Goal: Task Accomplishment & Management: Manage account settings

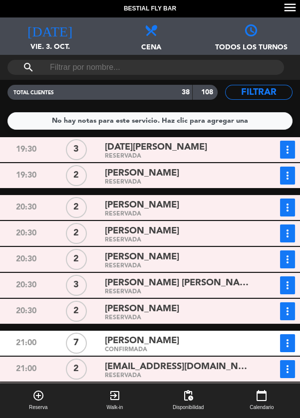
click at [15, 416] on button "add_circle_outline Reserva" at bounding box center [38, 400] width 76 height 35
click at [211, 345] on div "[PERSON_NAME]" at bounding box center [177, 340] width 144 height 13
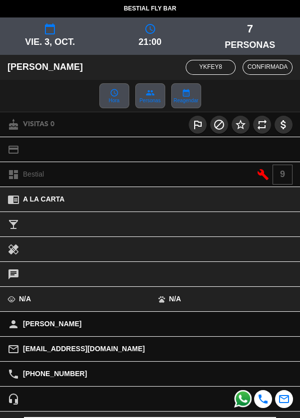
scroll to position [90, 0]
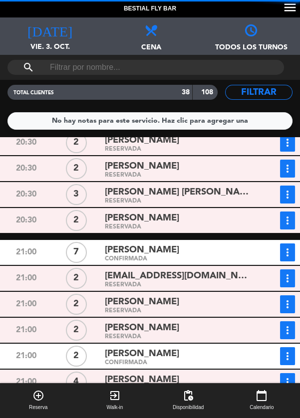
scroll to position [159, 0]
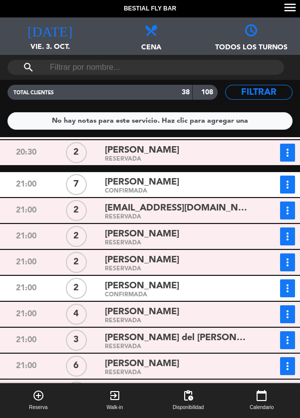
click at [225, 314] on div "[PERSON_NAME]" at bounding box center [177, 311] width 144 height 13
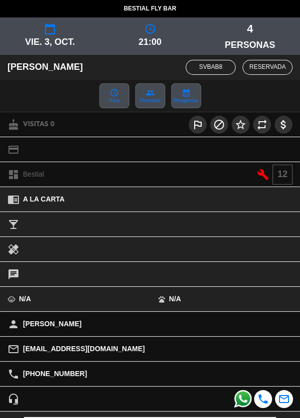
scroll to position [90, 0]
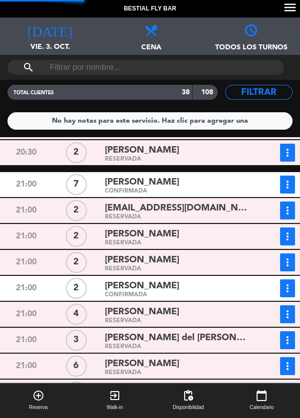
click at [211, 336] on div "[PERSON_NAME] del [PERSON_NAME]" at bounding box center [177, 337] width 144 height 13
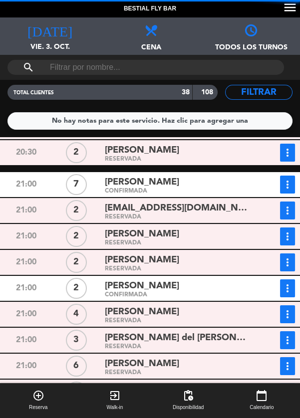
scroll to position [212, 0]
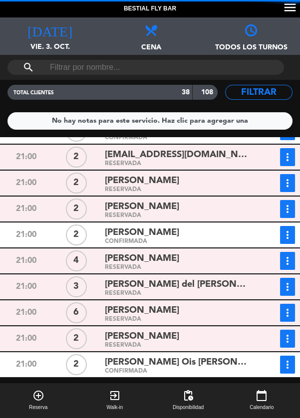
click at [222, 309] on div "[PERSON_NAME]" at bounding box center [177, 310] width 144 height 13
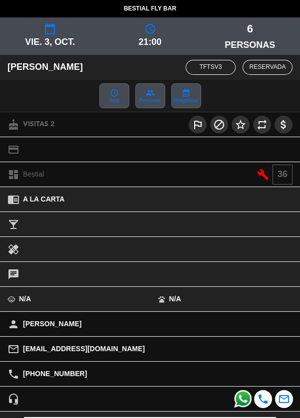
scroll to position [90, 0]
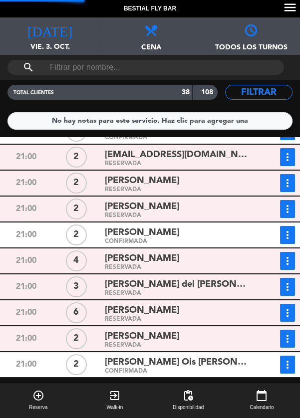
scroll to position [293, 0]
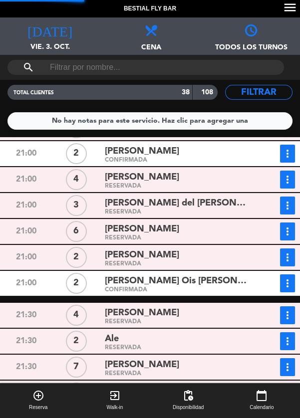
click at [218, 311] on div "[PERSON_NAME]" at bounding box center [177, 312] width 144 height 13
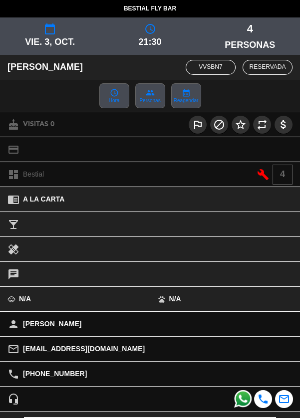
scroll to position [90, 0]
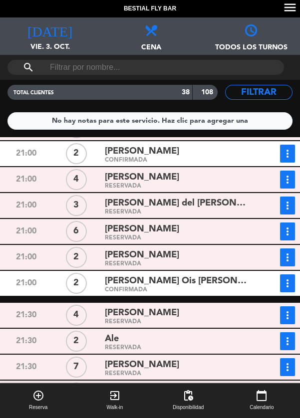
click at [113, 323] on div "RESERVADA" at bounding box center [177, 322] width 144 height 4
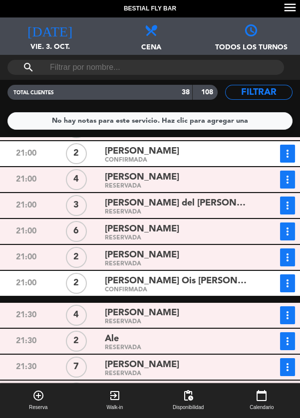
scroll to position [407, 0]
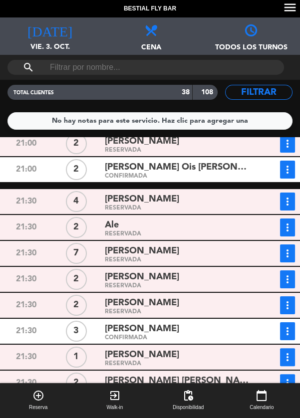
click at [119, 260] on div "RESERVADA" at bounding box center [177, 260] width 144 height 4
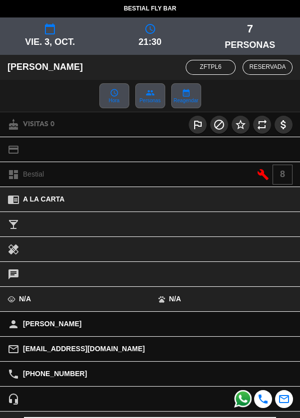
scroll to position [90, 0]
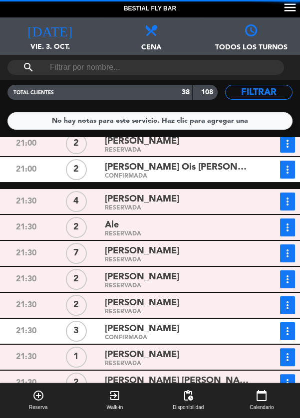
scroll to position [457, 0]
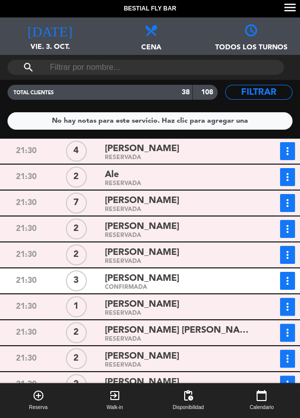
click at [114, 285] on div "CONFIRMADA" at bounding box center [177, 287] width 144 height 4
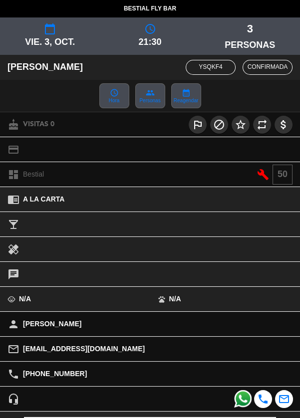
scroll to position [90, 0]
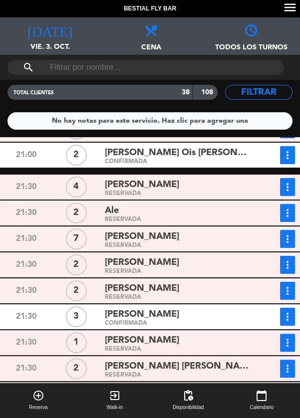
scroll to position [0, 0]
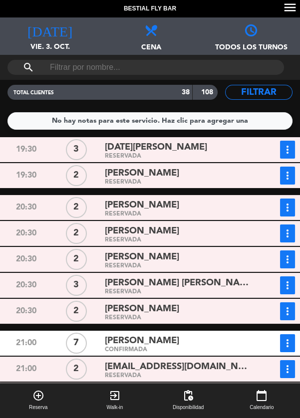
click at [299, 202] on div "more_vert Estado de la reserva [PHONE_NUMBER] [PERSON_NAME][EMAIL_ADDRESS][DOMA…" at bounding box center [277, 208] width 50 height 18
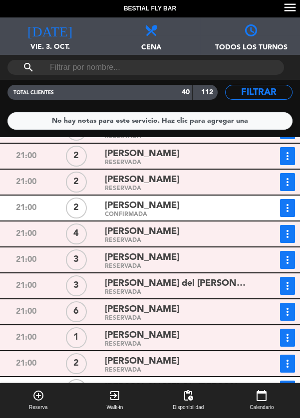
scroll to position [244, 0]
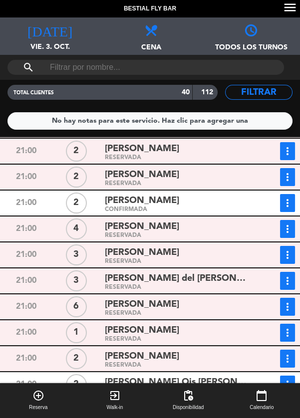
click at [0, 218] on div "21:00 4 [PERSON_NAME] RESERVADA more_vert Estado de la reserva [PHONE_NUMBER] […" at bounding box center [150, 229] width 305 height 25
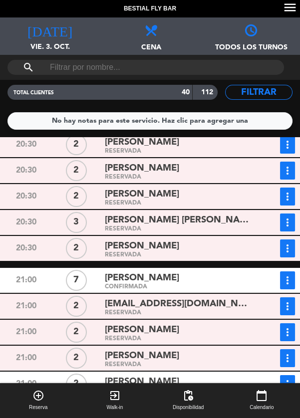
scroll to position [0, 0]
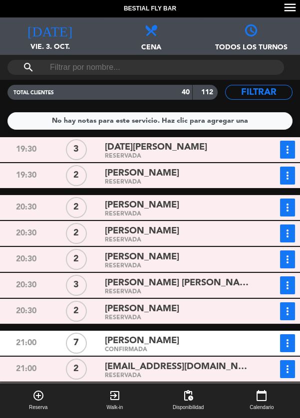
click at [287, 147] on icon "more_vert" at bounding box center [287, 150] width 12 height 12
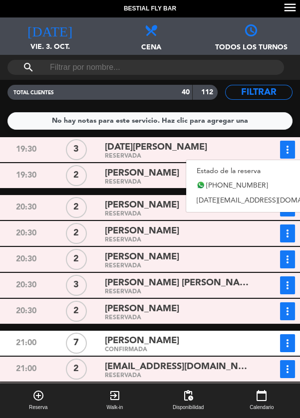
click at [256, 170] on link "Estado de la reserva" at bounding box center [266, 171] width 161 height 15
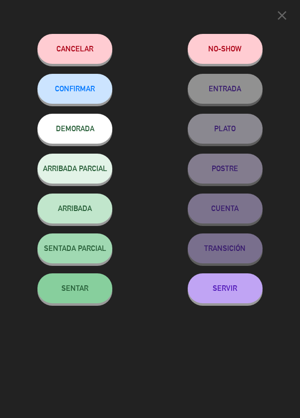
click at [69, 295] on button "SENTAR" at bounding box center [74, 288] width 75 height 30
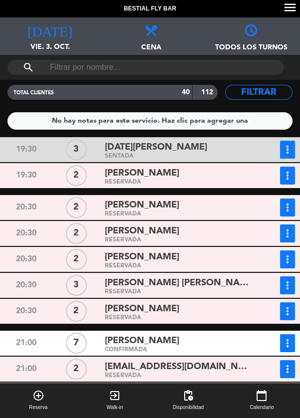
click at [285, 173] on icon "more_vert" at bounding box center [287, 176] width 12 height 12
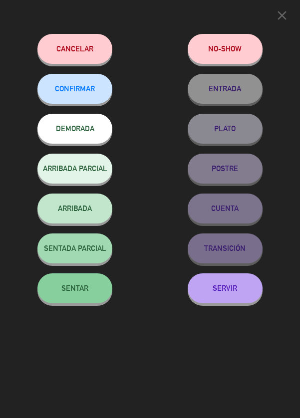
click at [70, 295] on button "SENTAR" at bounding box center [74, 288] width 75 height 30
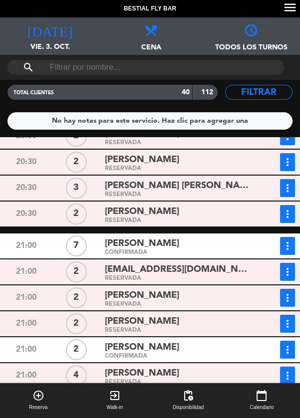
scroll to position [95, 0]
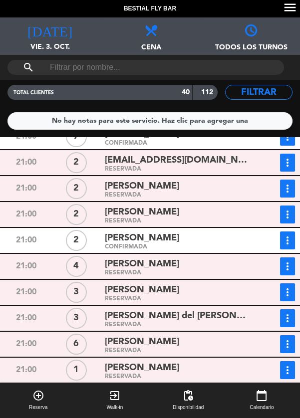
click at [206, 367] on div "[PERSON_NAME]" at bounding box center [177, 367] width 144 height 13
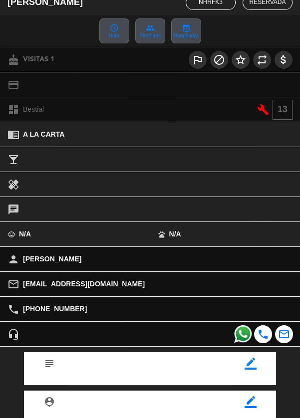
scroll to position [138, 0]
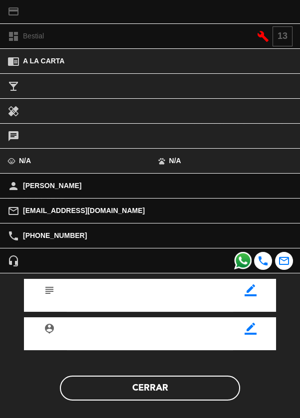
click at [194, 386] on button "Cerrar" at bounding box center [150, 388] width 180 height 25
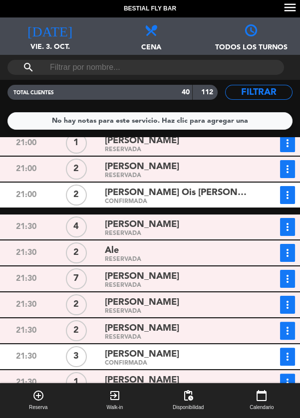
scroll to position [0, 0]
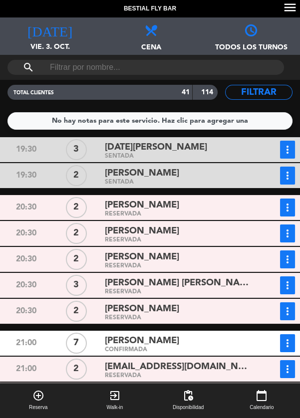
click at [292, 236] on icon "more_vert" at bounding box center [287, 233] width 12 height 12
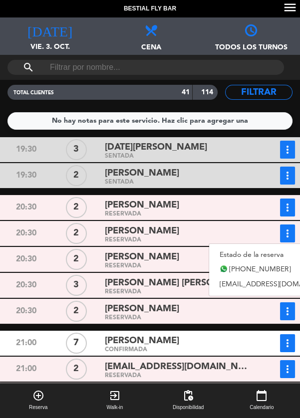
click at [264, 254] on link "Estado de la reserva" at bounding box center [278, 254] width 139 height 15
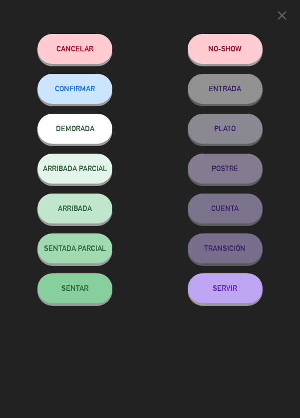
click at [76, 296] on button "SENTAR" at bounding box center [74, 288] width 75 height 30
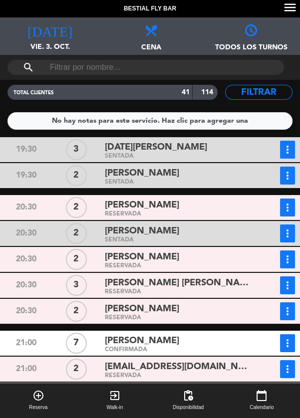
click at [290, 256] on icon "more_vert" at bounding box center [287, 259] width 12 height 12
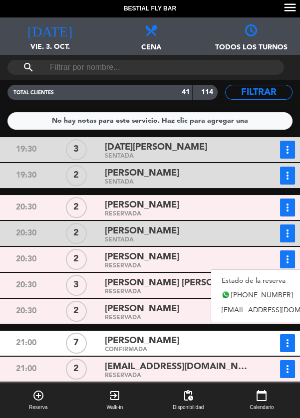
click at [262, 284] on link "Estado de la reserva" at bounding box center [280, 280] width 139 height 15
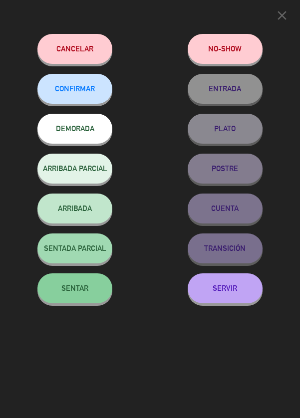
click at [70, 298] on button "SENTAR" at bounding box center [74, 288] width 75 height 30
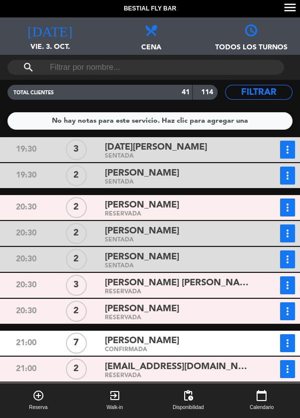
click at [230, 205] on div "[PERSON_NAME]" at bounding box center [177, 205] width 144 height 13
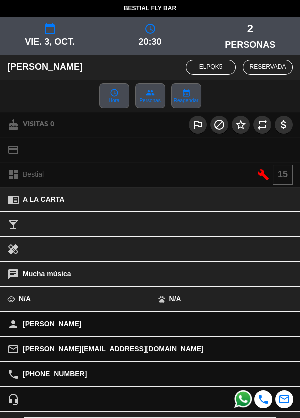
scroll to position [138, 0]
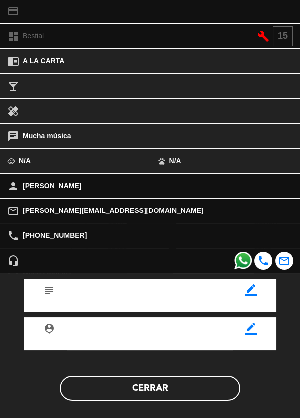
click at [100, 395] on button "Cerrar" at bounding box center [150, 388] width 180 height 25
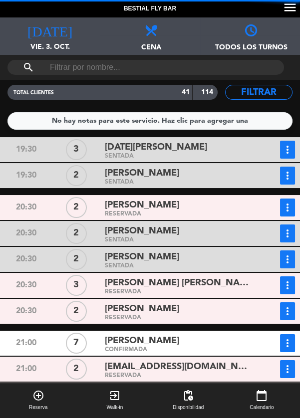
scroll to position [84, 0]
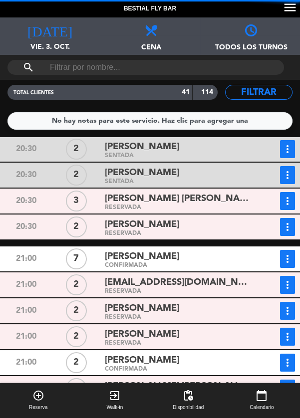
click at [236, 227] on div "[PERSON_NAME]" at bounding box center [177, 224] width 144 height 13
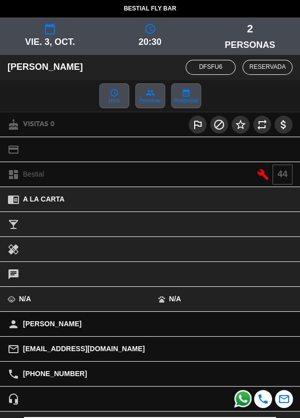
scroll to position [138, 0]
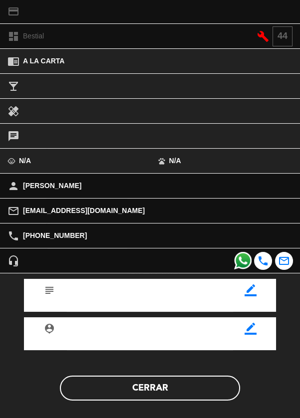
click at [93, 390] on button "Cerrar" at bounding box center [150, 388] width 180 height 25
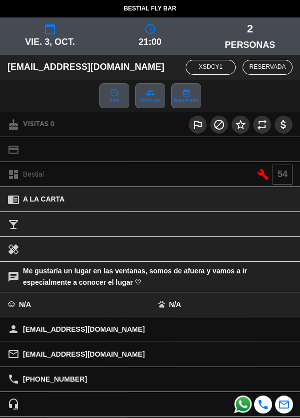
scroll to position [144, 0]
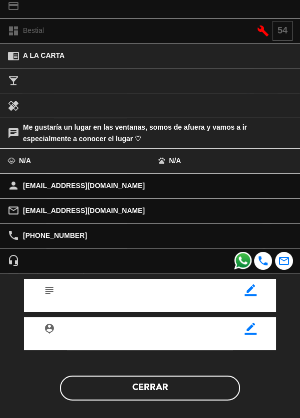
click at [94, 390] on button "Cerrar" at bounding box center [150, 388] width 180 height 25
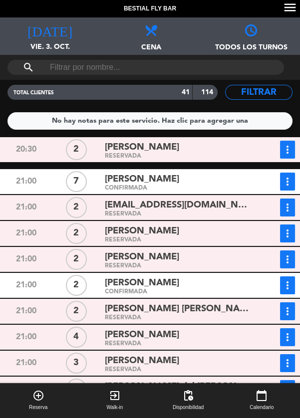
click at [225, 231] on div "[PERSON_NAME]" at bounding box center [177, 230] width 144 height 13
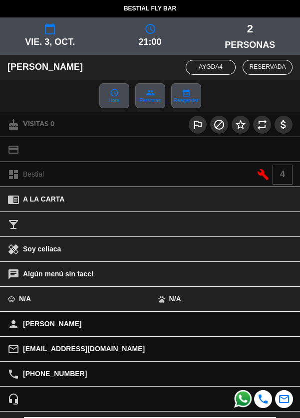
scroll to position [138, 0]
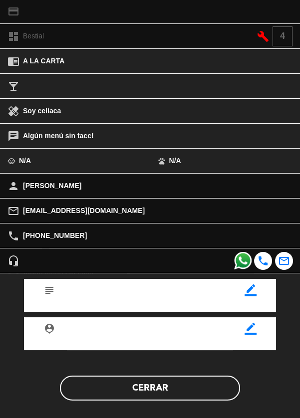
click at [88, 395] on button "Cerrar" at bounding box center [150, 388] width 180 height 25
click at [93, 390] on button "Cerrar" at bounding box center [150, 388] width 180 height 25
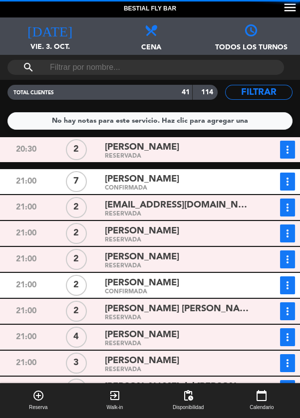
scroll to position [227, 0]
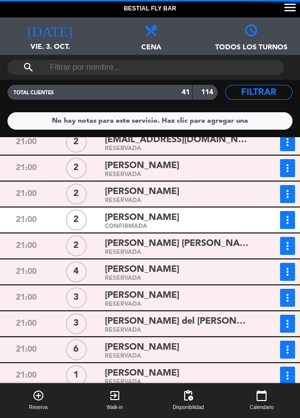
click at [238, 220] on div "[PERSON_NAME]" at bounding box center [177, 217] width 144 height 13
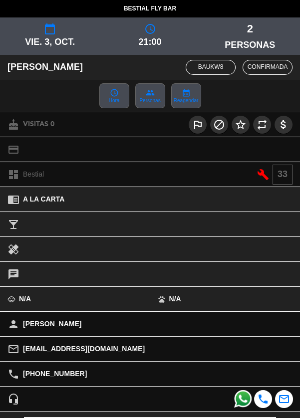
scroll to position [138, 0]
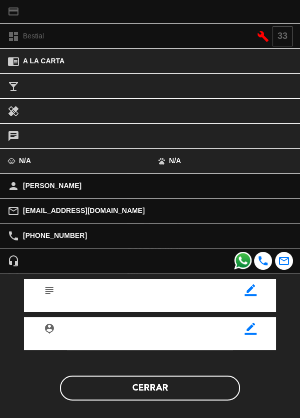
click at [92, 390] on button "Cerrar" at bounding box center [150, 388] width 180 height 25
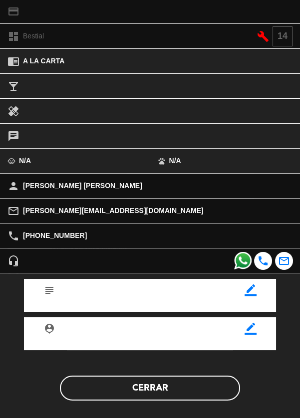
click at [90, 387] on button "Cerrar" at bounding box center [150, 388] width 180 height 25
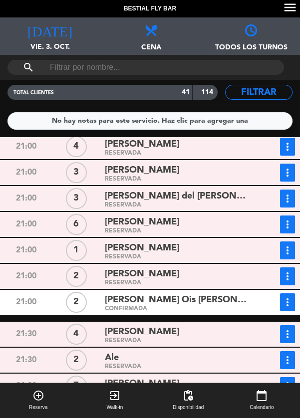
scroll to position [353, 0]
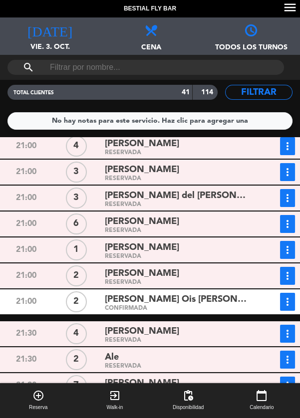
click at [224, 282] on div "RESERVADA" at bounding box center [177, 282] width 144 height 4
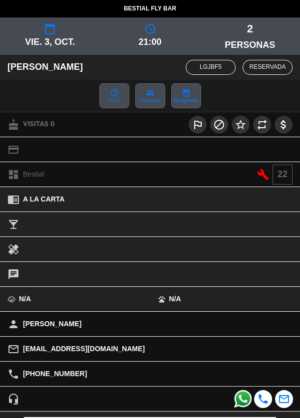
scroll to position [138, 0]
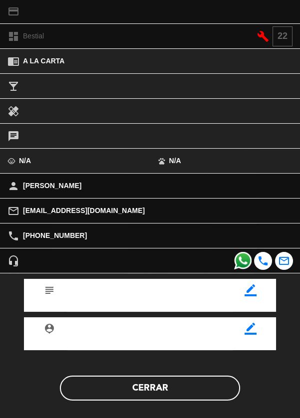
click at [95, 388] on button "Cerrar" at bounding box center [150, 388] width 180 height 25
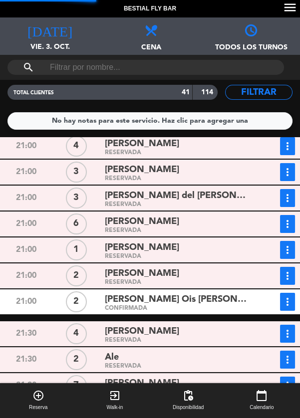
scroll to position [405, 0]
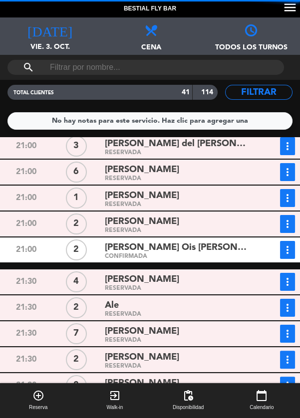
click at [238, 251] on div "[PERSON_NAME] Ois [PERSON_NAME]" at bounding box center [177, 247] width 144 height 13
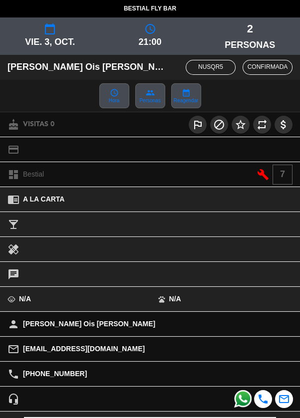
scroll to position [138, 0]
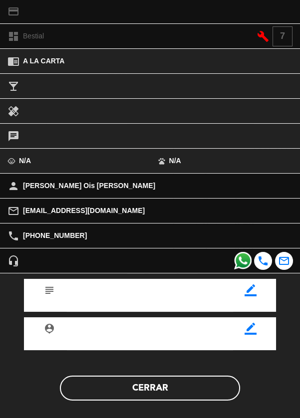
click at [96, 390] on button "Cerrar" at bounding box center [150, 388] width 180 height 25
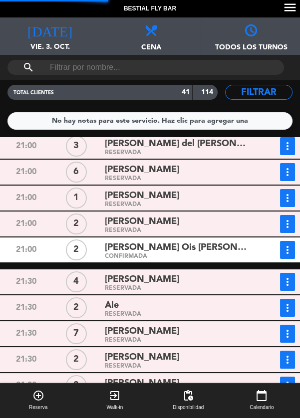
scroll to position [470, 0]
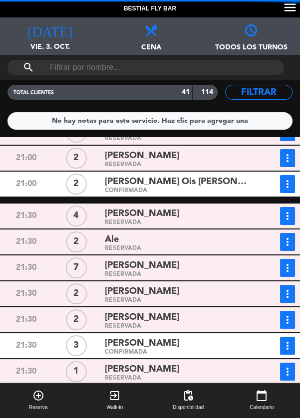
click at [227, 272] on div "RESERVADA" at bounding box center [177, 274] width 144 height 4
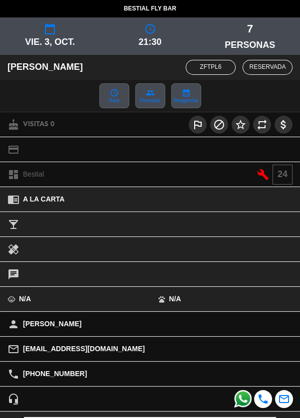
scroll to position [138, 0]
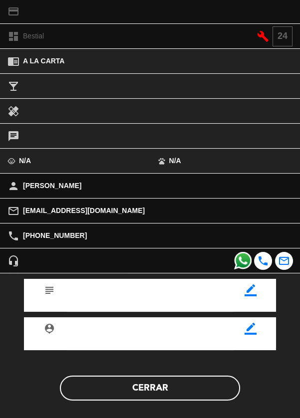
click at [89, 396] on button "Cerrar" at bounding box center [150, 388] width 180 height 25
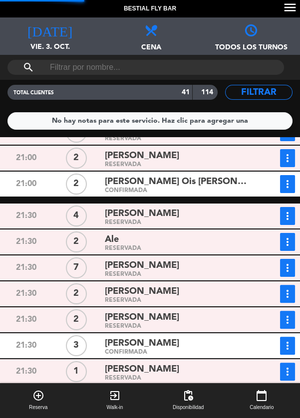
scroll to position [549, 0]
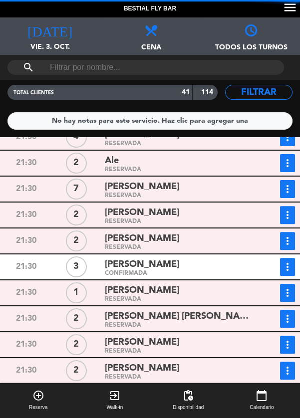
click at [231, 267] on div "[PERSON_NAME]" at bounding box center [177, 264] width 144 height 13
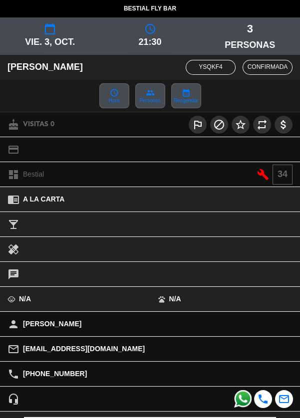
scroll to position [138, 0]
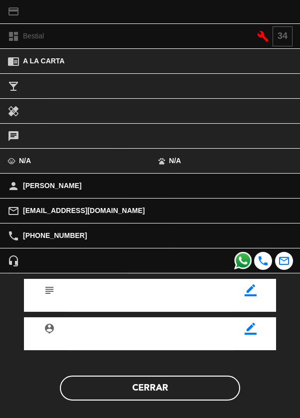
click at [94, 392] on button "Cerrar" at bounding box center [150, 388] width 180 height 25
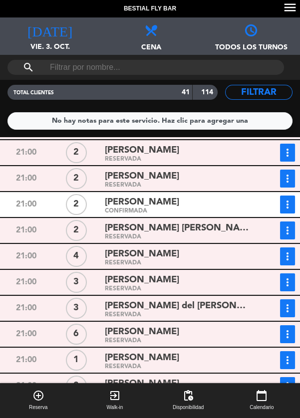
scroll to position [0, 0]
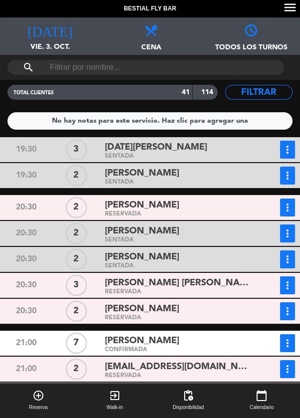
click at [283, 208] on icon "more_vert" at bounding box center [287, 208] width 12 height 12
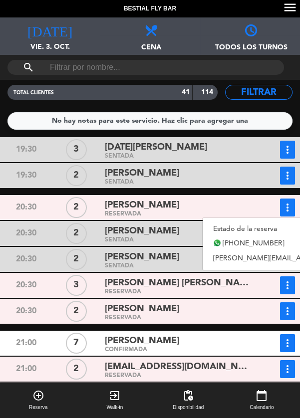
click at [251, 227] on link "Estado de la reserva" at bounding box center [301, 228] width 196 height 15
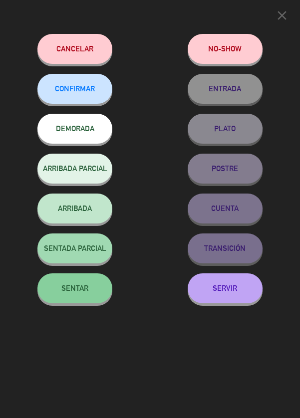
click at [70, 290] on span "SENTAR" at bounding box center [74, 288] width 27 height 8
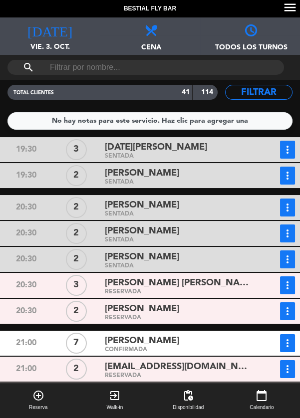
click at [287, 316] on icon "more_vert" at bounding box center [287, 311] width 12 height 12
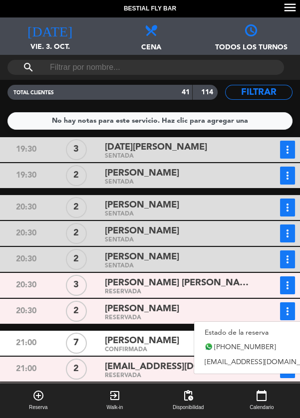
click at [269, 330] on link "Estado de la reserva" at bounding box center [263, 332] width 139 height 15
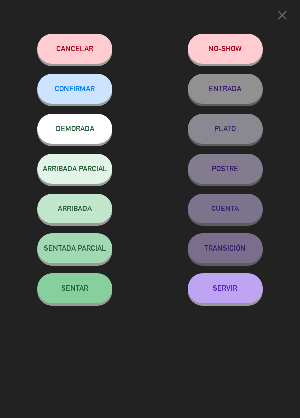
click at [58, 295] on button "SENTAR" at bounding box center [74, 288] width 75 height 30
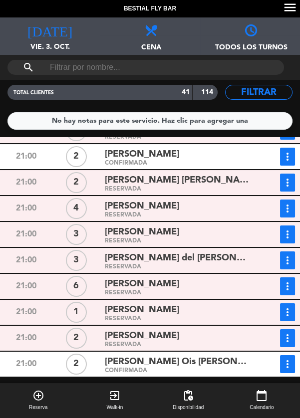
scroll to position [292, 0]
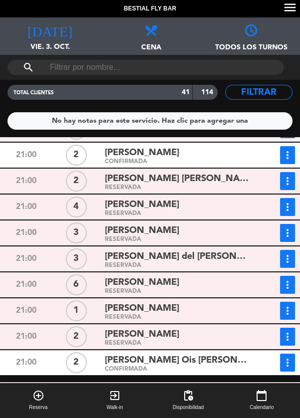
click at [235, 255] on div "[PERSON_NAME] del [PERSON_NAME]" at bounding box center [177, 256] width 144 height 13
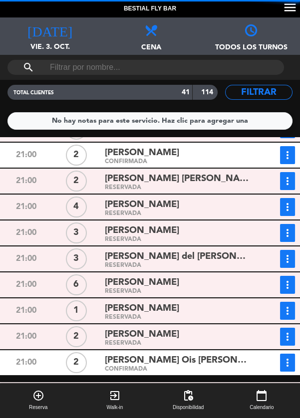
scroll to position [257, 0]
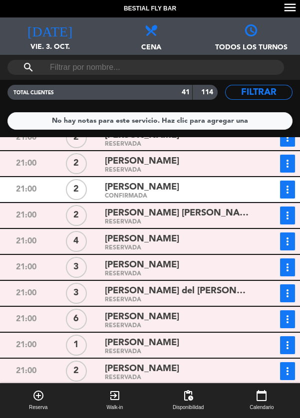
click at [293, 292] on button "more_vert" at bounding box center [287, 293] width 15 height 18
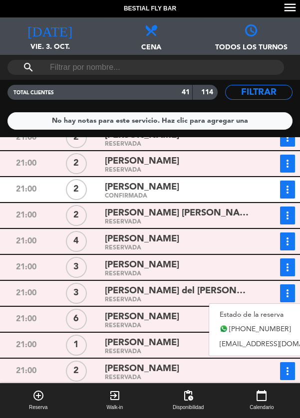
click at [260, 313] on link "Estado de la reserva" at bounding box center [278, 314] width 139 height 15
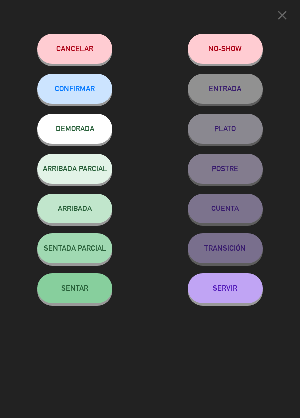
click at [67, 296] on button "SENTAR" at bounding box center [74, 288] width 75 height 30
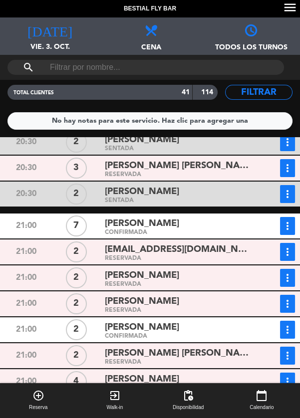
scroll to position [64, 0]
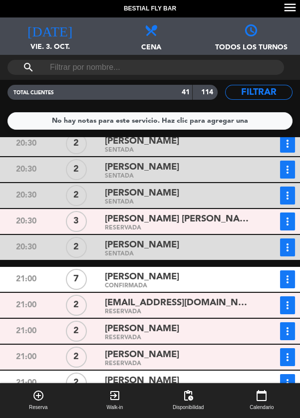
click at [287, 281] on icon "more_vert" at bounding box center [287, 279] width 12 height 12
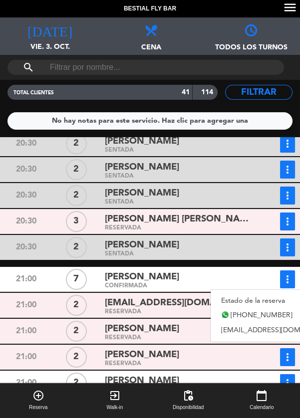
click at [261, 300] on link "Estado de la reserva" at bounding box center [280, 300] width 139 height 15
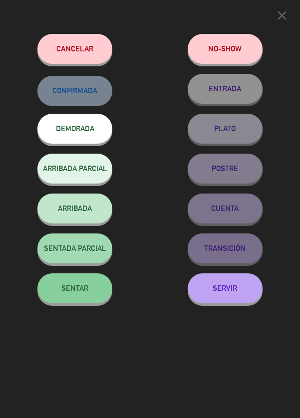
click at [64, 296] on button "SENTAR" at bounding box center [74, 288] width 75 height 30
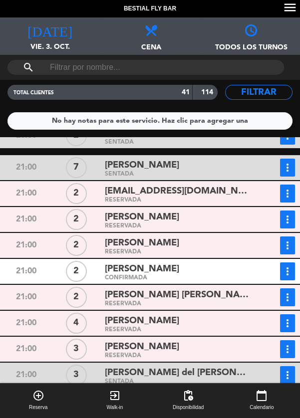
scroll to position [173, 0]
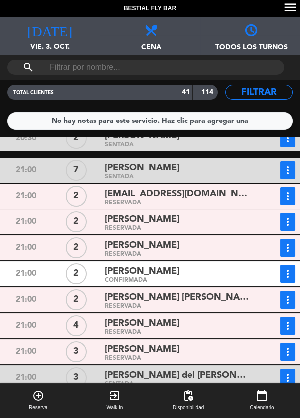
click at [286, 331] on icon "more_vert" at bounding box center [287, 326] width 12 height 12
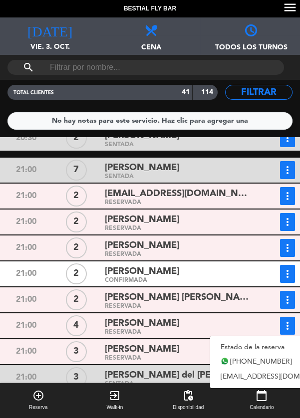
click at [266, 346] on link "Estado de la reserva" at bounding box center [279, 347] width 139 height 15
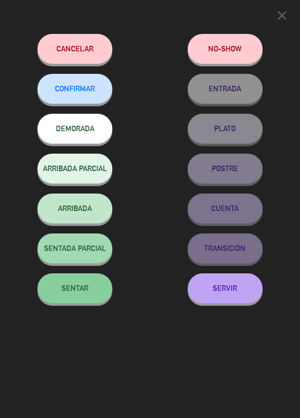
click at [72, 298] on button "SENTAR" at bounding box center [74, 288] width 75 height 30
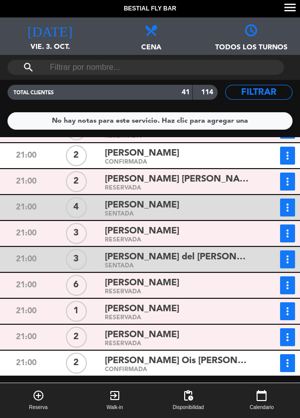
scroll to position [277, 0]
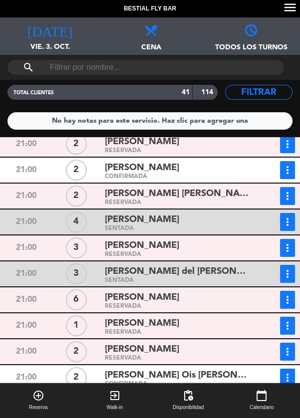
click at [287, 357] on icon "more_vert" at bounding box center [287, 352] width 12 height 12
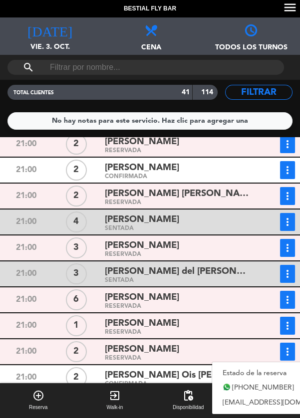
click at [254, 367] on link "Estado de la reserva" at bounding box center [281, 373] width 139 height 15
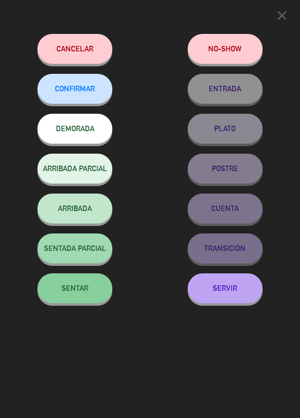
click at [58, 294] on button "SENTAR" at bounding box center [74, 288] width 75 height 30
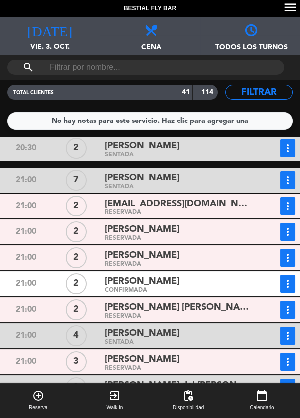
scroll to position [129, 0]
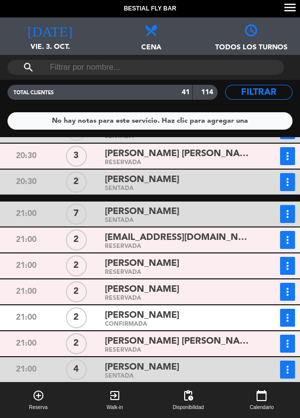
click at [287, 320] on icon "more_vert" at bounding box center [287, 318] width 12 height 12
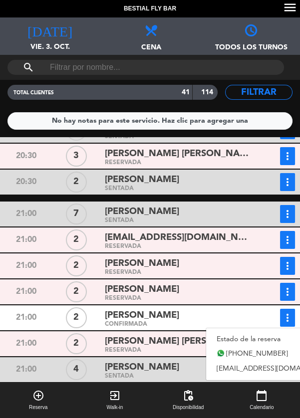
click at [267, 334] on link "Estado de la reserva" at bounding box center [275, 339] width 139 height 15
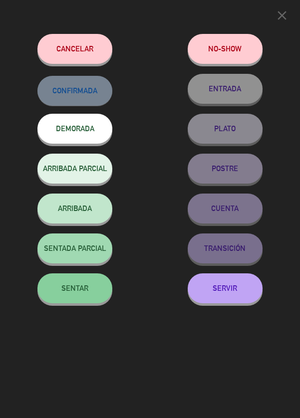
click at [86, 298] on button "SENTAR" at bounding box center [74, 288] width 75 height 30
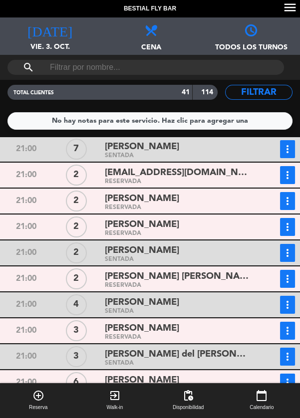
scroll to position [252, 0]
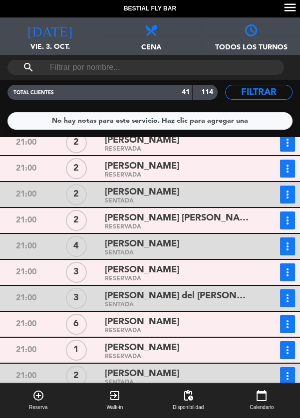
click at [289, 328] on icon "more_vert" at bounding box center [287, 324] width 12 height 12
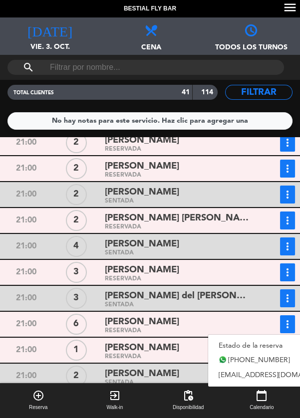
click at [250, 345] on link "Estado de la reserva" at bounding box center [277, 345] width 139 height 15
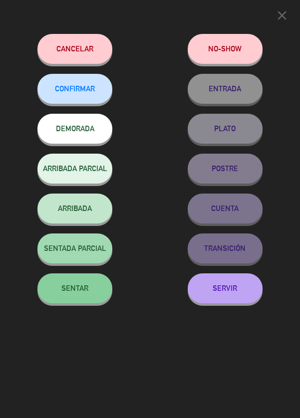
click at [67, 292] on span "SENTAR" at bounding box center [74, 288] width 27 height 8
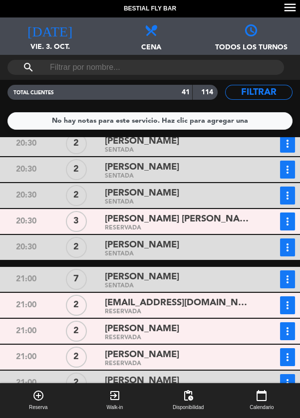
scroll to position [18, 0]
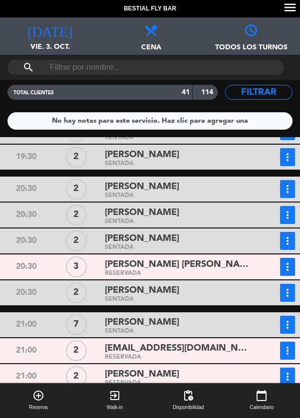
click at [284, 268] on icon "more_vert" at bounding box center [287, 267] width 12 height 12
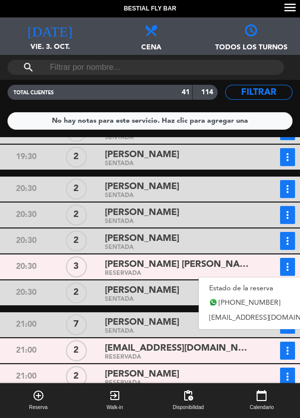
click at [252, 287] on link "Estado de la reserva" at bounding box center [268, 288] width 139 height 15
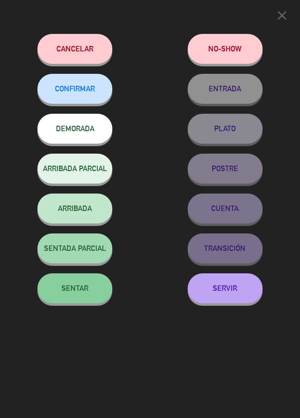
click at [72, 286] on span "SENTAR" at bounding box center [74, 288] width 27 height 8
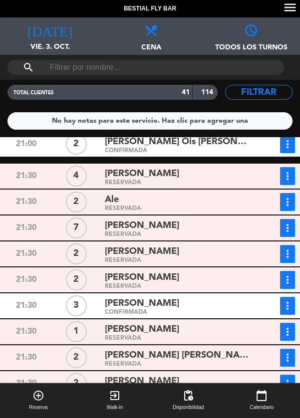
scroll to position [562, 0]
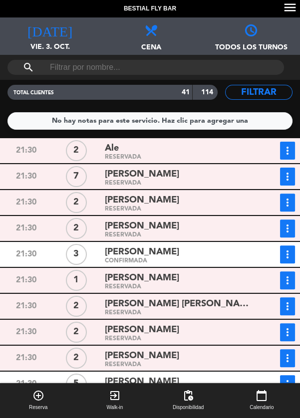
click at [281, 236] on button "more_vert" at bounding box center [287, 228] width 15 height 18
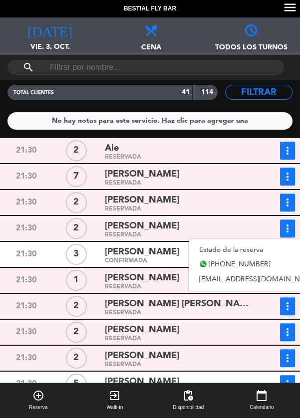
click at [256, 254] on link "Estado de la reserva" at bounding box center [258, 249] width 139 height 15
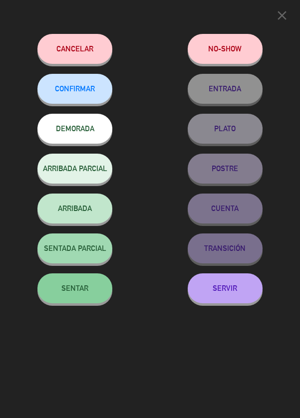
click at [91, 299] on button "SENTAR" at bounding box center [74, 288] width 75 height 30
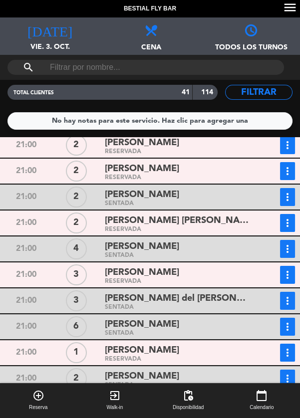
scroll to position [241, 0]
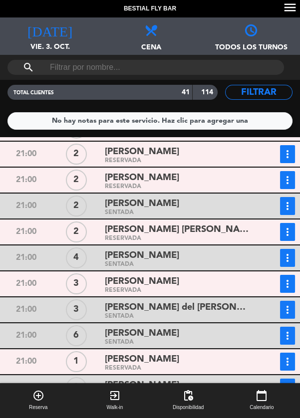
click at [290, 287] on icon "more_vert" at bounding box center [287, 284] width 12 height 12
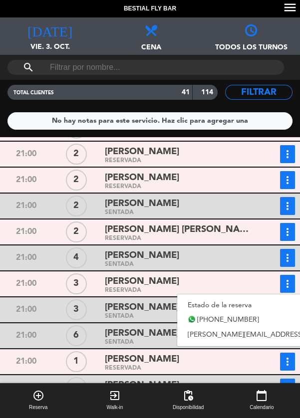
click at [253, 301] on link "Estado de la reserva" at bounding box center [275, 305] width 196 height 15
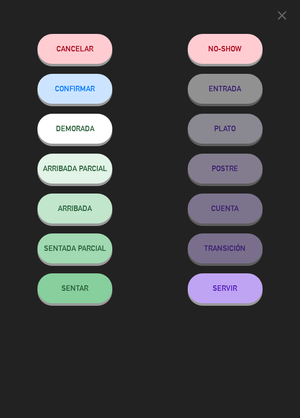
click at [50, 290] on button "SENTAR" at bounding box center [74, 288] width 75 height 30
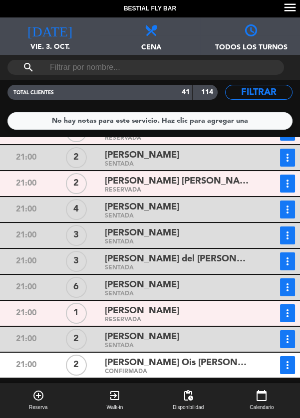
scroll to position [276, 0]
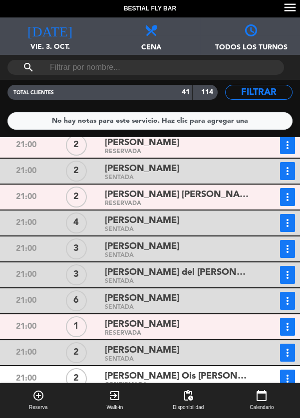
click at [287, 379] on icon "more_vert" at bounding box center [287, 379] width 12 height 12
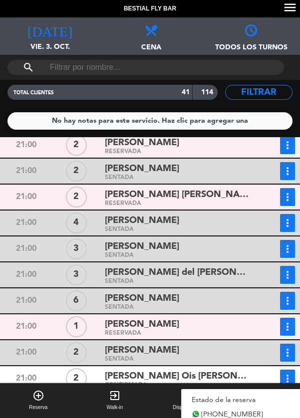
click at [268, 396] on link "Estado de la reserva" at bounding box center [250, 400] width 139 height 15
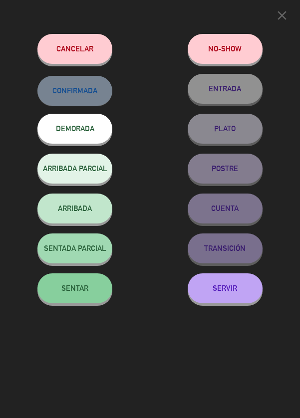
click at [74, 292] on span "SENTAR" at bounding box center [74, 288] width 27 height 8
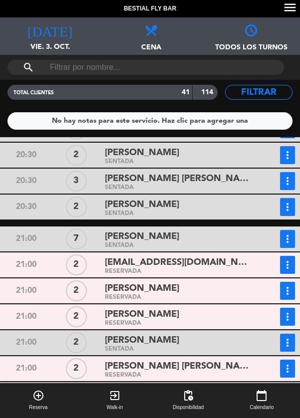
scroll to position [104, 0]
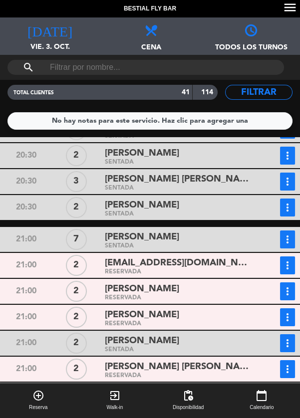
click at [287, 290] on icon "more_vert" at bounding box center [287, 291] width 12 height 12
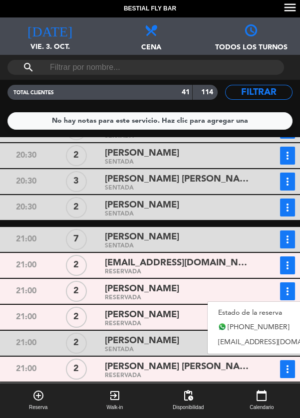
click at [252, 309] on link "Estado de la reserva" at bounding box center [277, 312] width 139 height 15
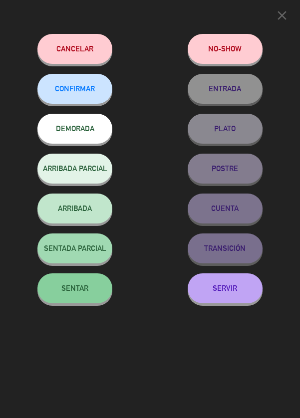
click at [63, 298] on button "SENTAR" at bounding box center [74, 288] width 75 height 30
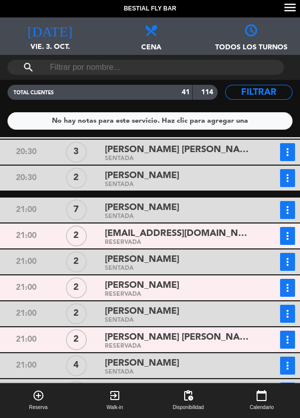
scroll to position [136, 0]
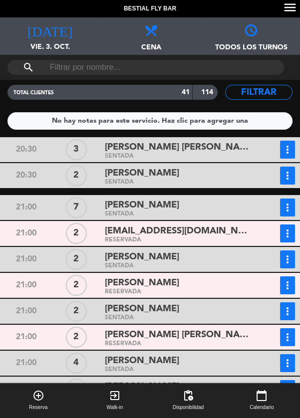
click at [286, 339] on icon "more_vert" at bounding box center [287, 337] width 12 height 12
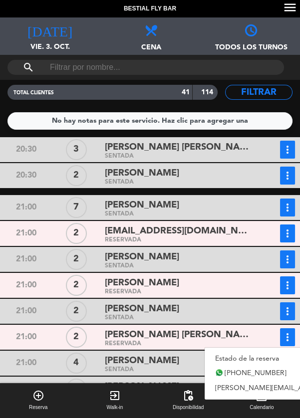
click at [261, 359] on link "Estado de la reserva" at bounding box center [303, 358] width 196 height 15
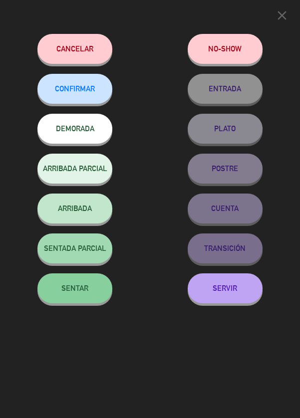
click at [63, 290] on span "SENTAR" at bounding box center [74, 288] width 27 height 8
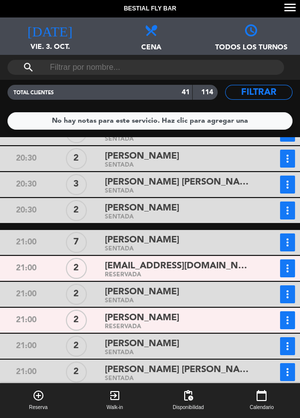
scroll to position [98, 0]
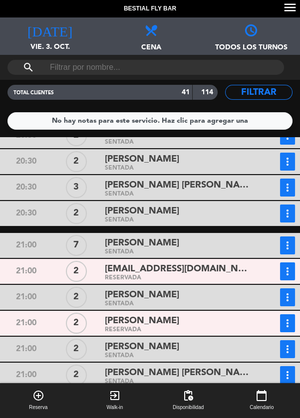
click at [288, 271] on icon "more_vert" at bounding box center [287, 271] width 12 height 12
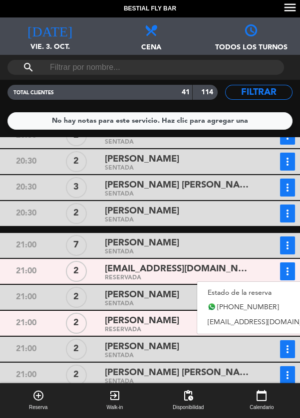
click at [260, 292] on link "Estado de la reserva" at bounding box center [266, 292] width 139 height 15
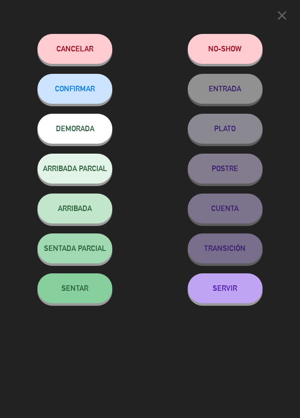
click at [71, 289] on span "SENTAR" at bounding box center [74, 288] width 27 height 8
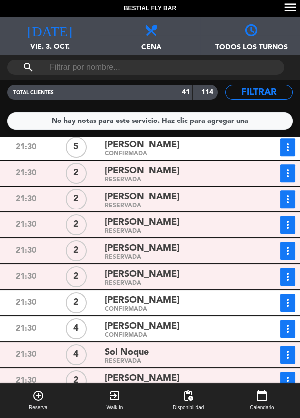
scroll to position [802, 0]
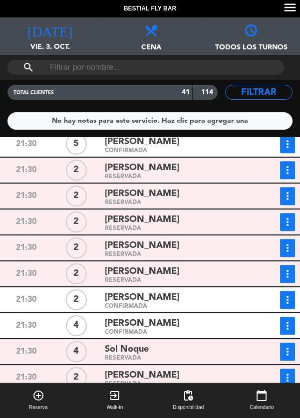
click at [287, 302] on icon "more_vert" at bounding box center [287, 300] width 12 height 12
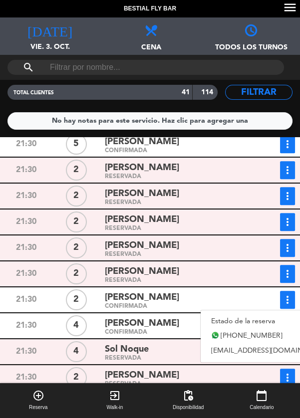
click at [270, 319] on link "Estado de la reserva" at bounding box center [270, 321] width 139 height 15
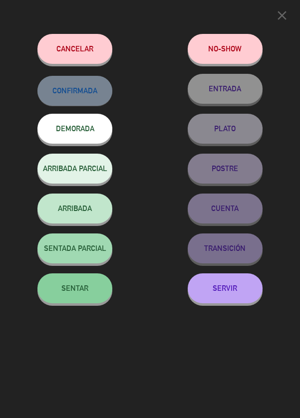
click at [66, 296] on button "SENTAR" at bounding box center [74, 288] width 75 height 30
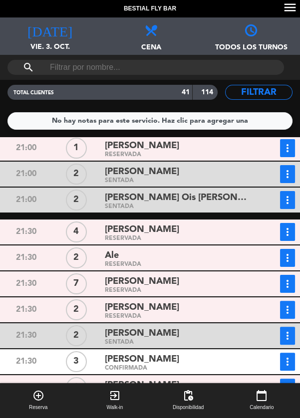
scroll to position [457, 0]
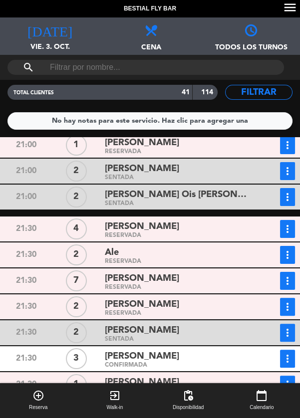
click at [290, 307] on icon "more_vert" at bounding box center [287, 307] width 12 height 12
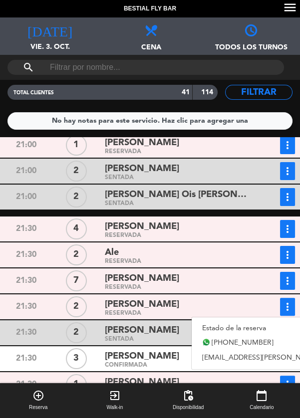
click at [267, 324] on link "Estado de la reserva" at bounding box center [290, 328] width 196 height 15
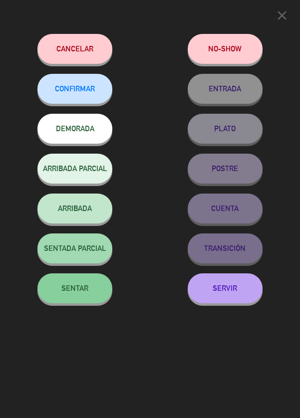
click at [63, 291] on span "SENTAR" at bounding box center [74, 288] width 27 height 8
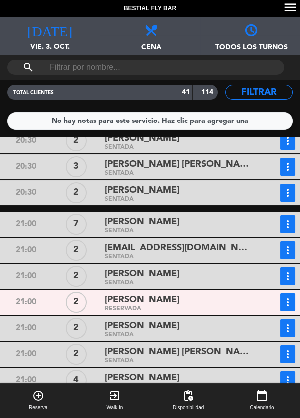
scroll to position [68, 0]
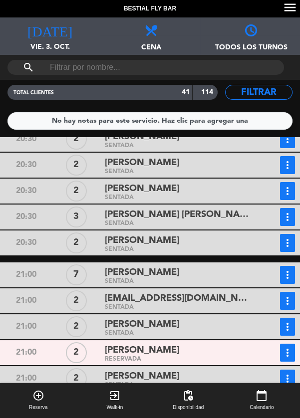
click at [287, 354] on icon "more_vert" at bounding box center [287, 353] width 12 height 12
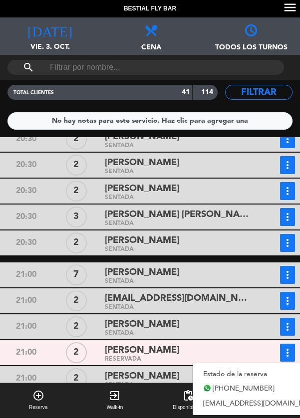
click at [260, 370] on link "Estado de la reserva" at bounding box center [262, 374] width 139 height 15
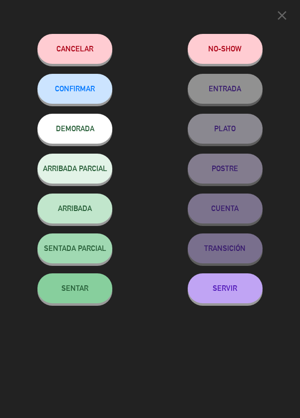
click at [61, 289] on button "SENTAR" at bounding box center [74, 288] width 75 height 30
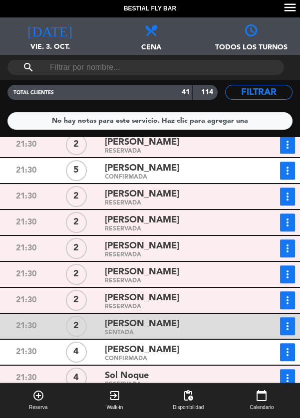
scroll to position [812, 0]
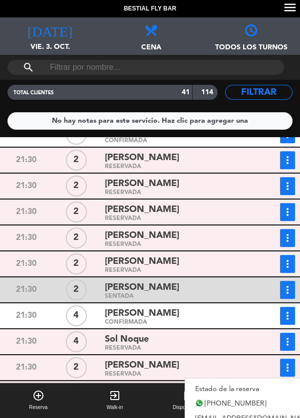
click at [259, 385] on link "Estado de la reserva" at bounding box center [254, 389] width 139 height 15
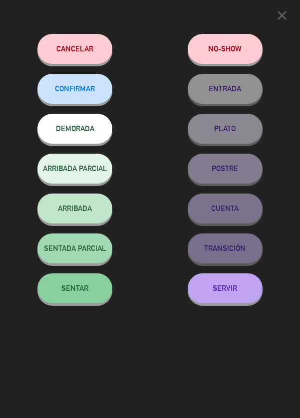
click at [60, 290] on button "SENTAR" at bounding box center [74, 288] width 75 height 30
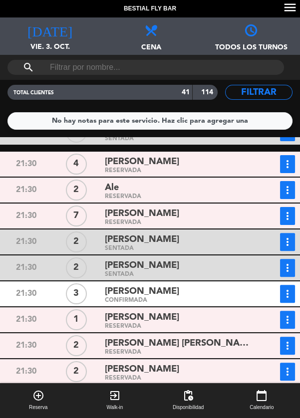
scroll to position [522, 0]
click at [123, 195] on div "RESERVADA" at bounding box center [177, 197] width 144 height 4
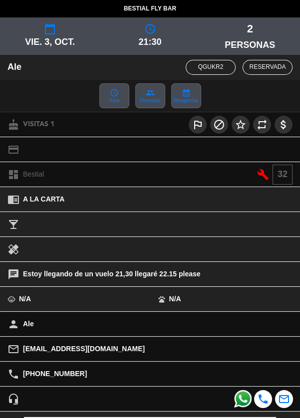
scroll to position [90, 0]
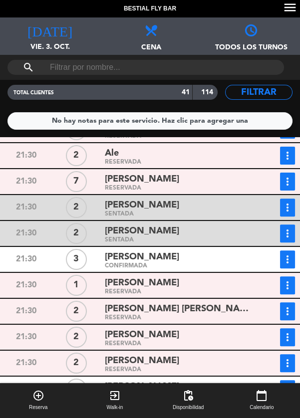
scroll to position [559, 0]
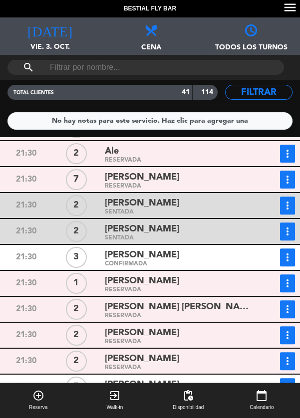
click at [221, 307] on div "[PERSON_NAME] [PERSON_NAME]" at bounding box center [177, 306] width 144 height 13
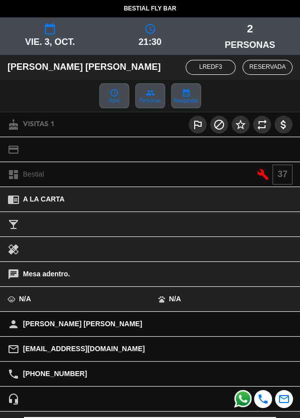
scroll to position [90, 0]
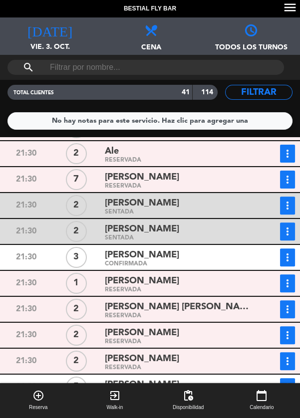
scroll to position [607, 0]
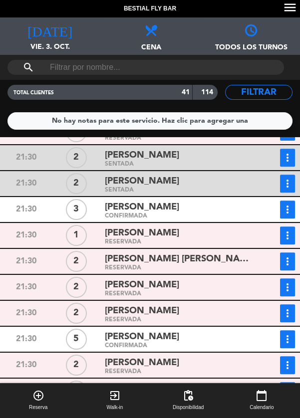
click at [218, 289] on div "[PERSON_NAME]" at bounding box center [177, 284] width 144 height 13
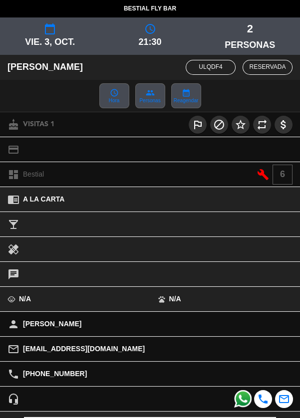
scroll to position [90, 0]
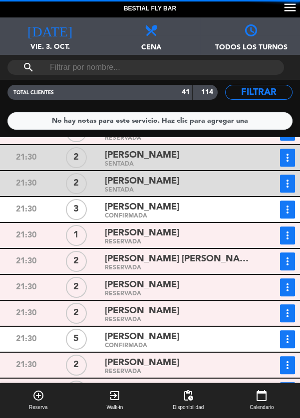
scroll to position [669, 0]
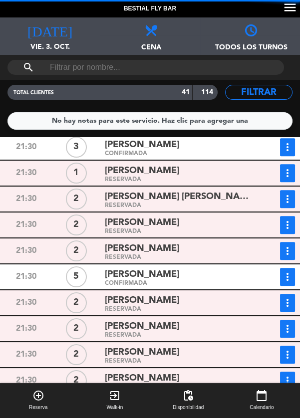
click at [223, 305] on div "[PERSON_NAME]" at bounding box center [177, 300] width 144 height 13
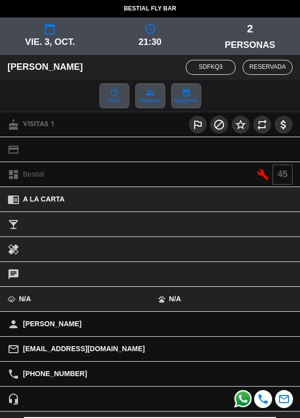
scroll to position [90, 0]
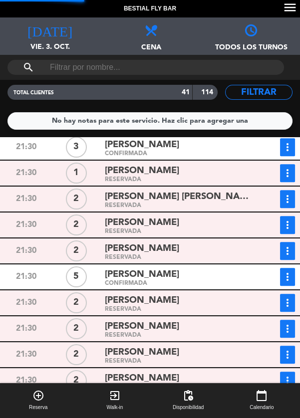
click at [217, 357] on div "[PERSON_NAME]" at bounding box center [177, 352] width 144 height 13
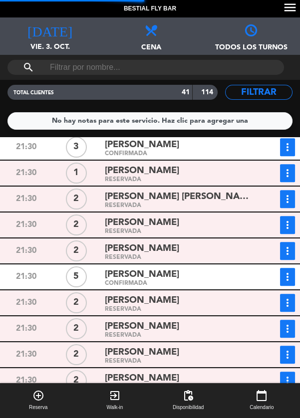
scroll to position [736, 0]
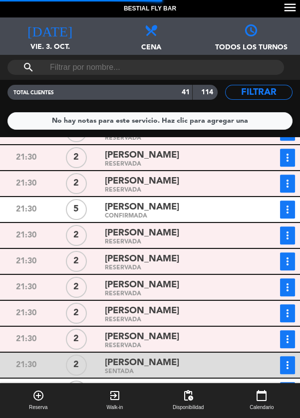
click at [226, 316] on div "[PERSON_NAME]" at bounding box center [177, 310] width 144 height 13
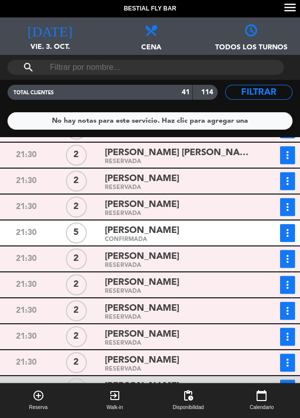
scroll to position [783, 0]
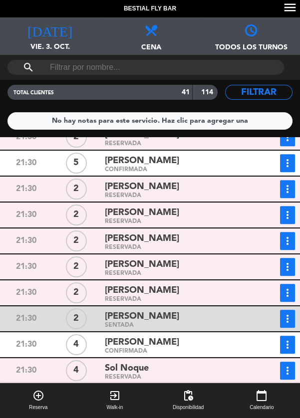
click at [289, 297] on icon "more_vert" at bounding box center [287, 293] width 12 height 12
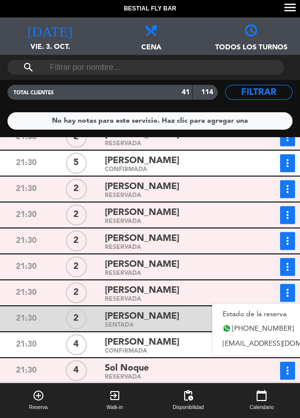
click at [270, 312] on link "Estado de la reserva" at bounding box center [281, 314] width 139 height 15
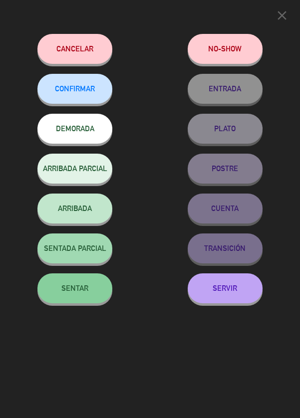
click at [66, 289] on span "SENTAR" at bounding box center [74, 288] width 27 height 8
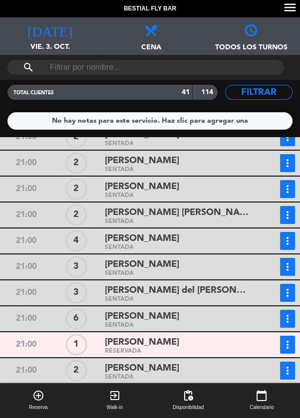
scroll to position [365, 0]
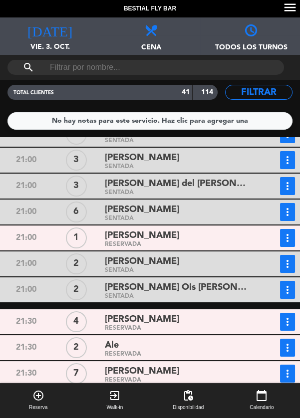
click at [286, 325] on icon "more_vert" at bounding box center [287, 322] width 12 height 12
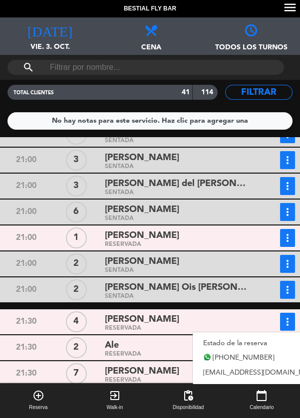
click at [261, 339] on link "Estado de la reserva" at bounding box center [262, 343] width 139 height 15
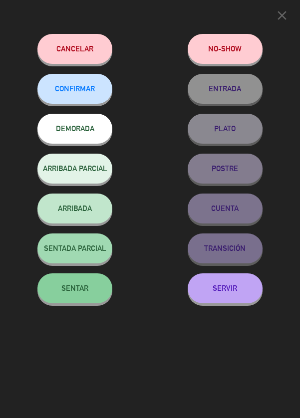
click at [66, 289] on span "SENTAR" at bounding box center [74, 288] width 27 height 8
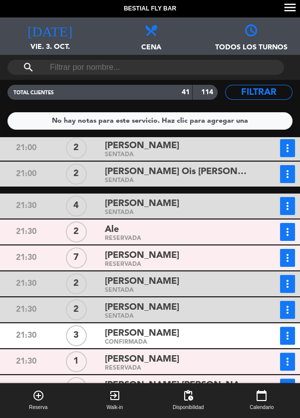
scroll to position [554, 0]
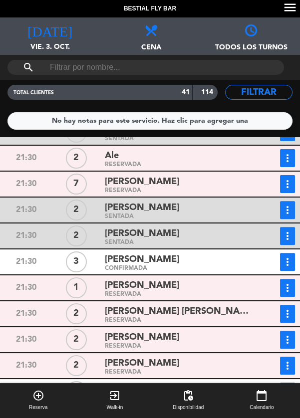
click at [284, 263] on icon "more_vert" at bounding box center [287, 262] width 12 height 12
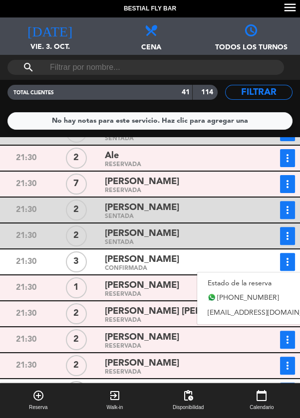
click at [259, 283] on link "Estado de la reserva" at bounding box center [266, 283] width 139 height 15
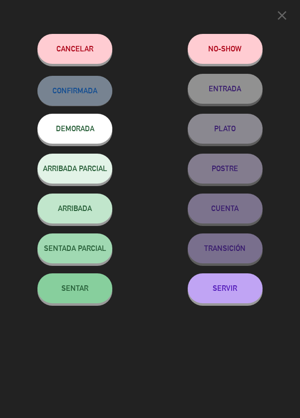
click at [72, 288] on span "SENTAR" at bounding box center [74, 288] width 27 height 8
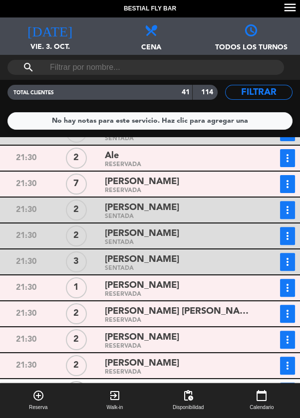
click at [231, 321] on div "RESERVADA" at bounding box center [177, 320] width 144 height 4
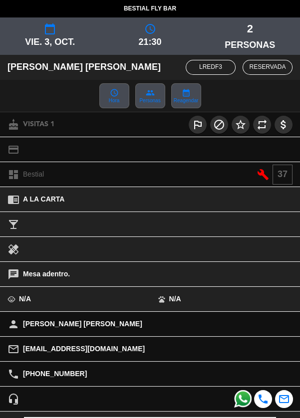
scroll to position [138, 0]
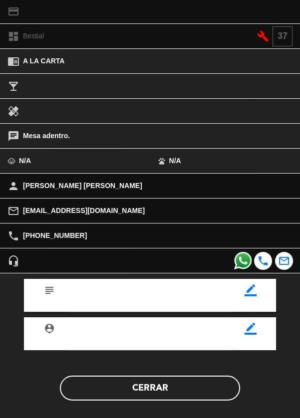
click at [106, 388] on button "Cerrar" at bounding box center [150, 388] width 180 height 25
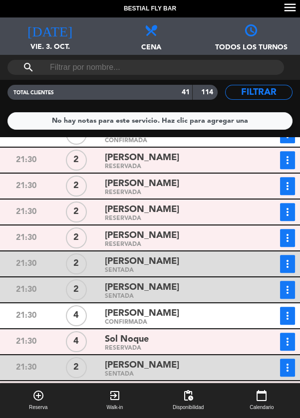
scroll to position [807, 0]
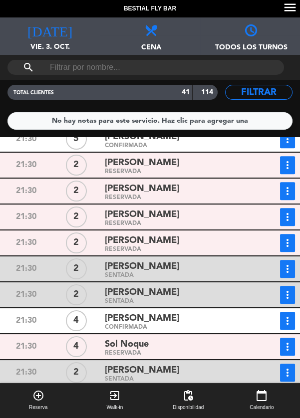
click at [287, 321] on icon "more_vert" at bounding box center [287, 321] width 12 height 12
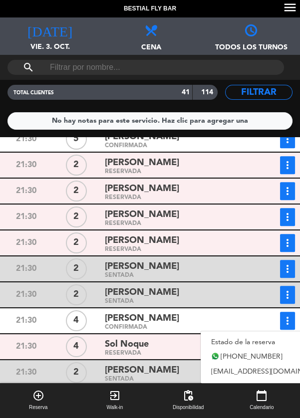
click at [256, 337] on link "Estado de la reserva" at bounding box center [270, 342] width 139 height 15
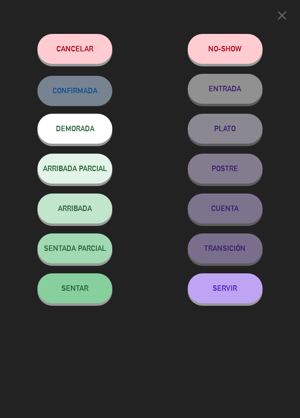
click at [68, 294] on button "SENTAR" at bounding box center [74, 288] width 75 height 30
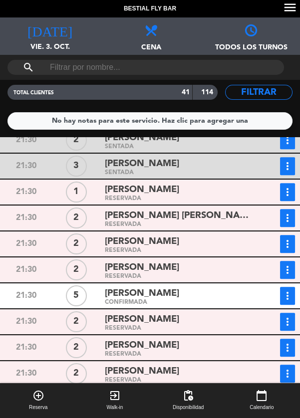
scroll to position [621, 0]
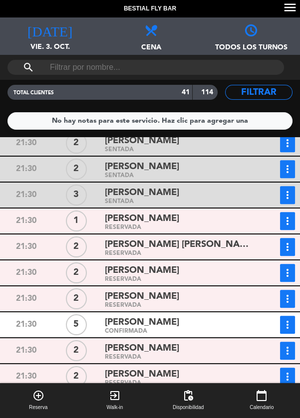
click at [290, 298] on icon "more_vert" at bounding box center [287, 299] width 12 height 12
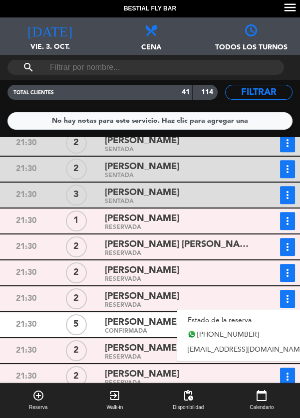
click at [260, 319] on link "Estado de la reserva" at bounding box center [246, 320] width 139 height 15
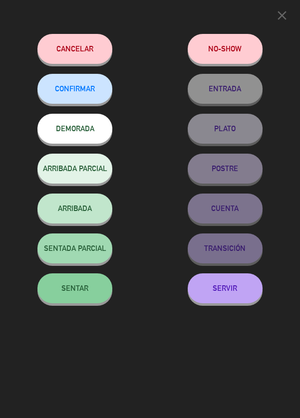
click at [59, 298] on button "SENTAR" at bounding box center [74, 288] width 75 height 30
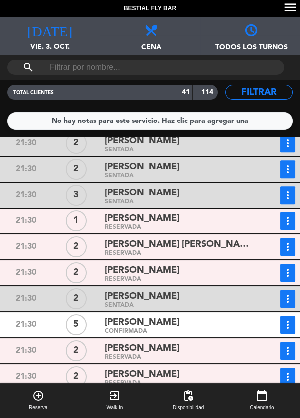
scroll to position [686, 0]
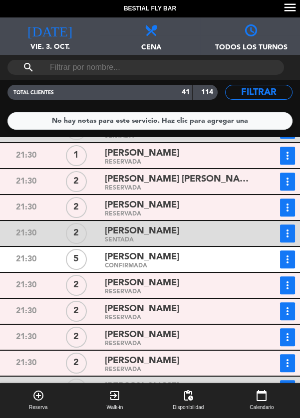
click at [283, 313] on icon "more_vert" at bounding box center [287, 311] width 12 height 12
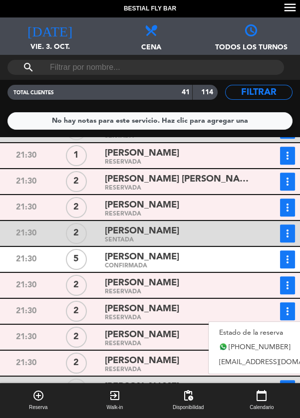
click at [256, 335] on link "Estado de la reserva" at bounding box center [278, 332] width 139 height 15
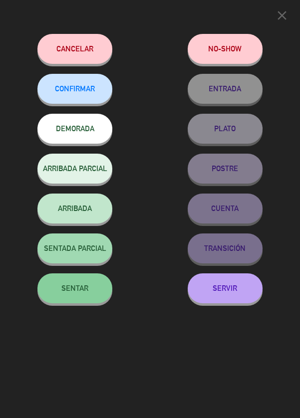
click at [67, 292] on span "SENTAR" at bounding box center [74, 288] width 27 height 8
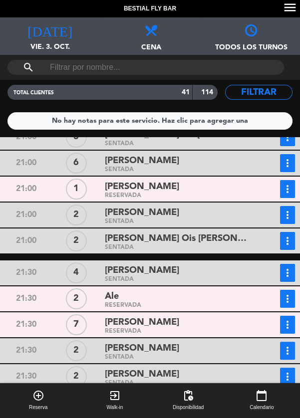
scroll to position [413, 0]
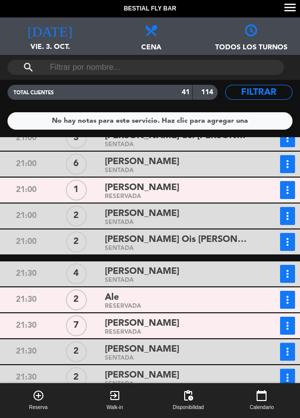
click at [286, 190] on icon "more_vert" at bounding box center [287, 190] width 12 height 12
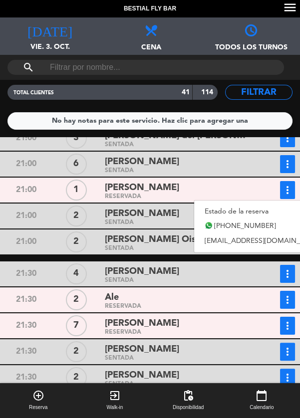
click at [256, 210] on link "Estado de la reserva" at bounding box center [263, 211] width 139 height 15
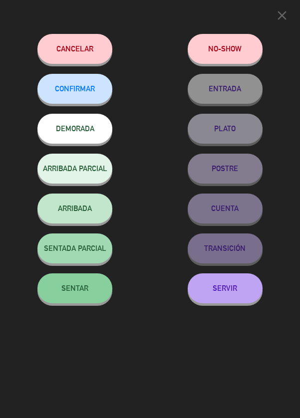
click at [81, 298] on button "SENTAR" at bounding box center [74, 288] width 75 height 30
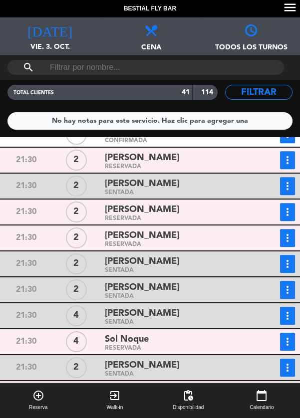
scroll to position [810, 0]
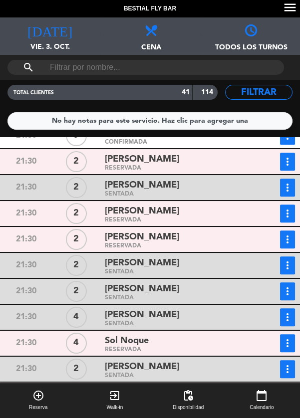
click at [249, 241] on div "[PERSON_NAME] RESERVADA" at bounding box center [176, 239] width 151 height 18
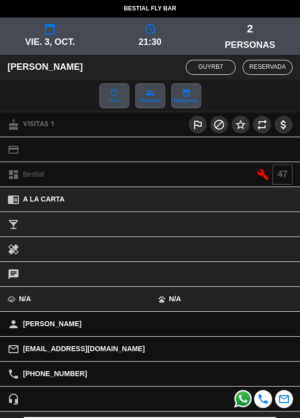
scroll to position [90, 0]
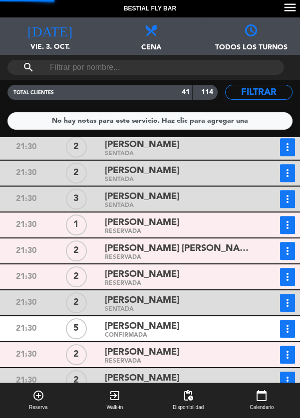
click at [232, 270] on div "[PERSON_NAME]" at bounding box center [177, 274] width 144 height 13
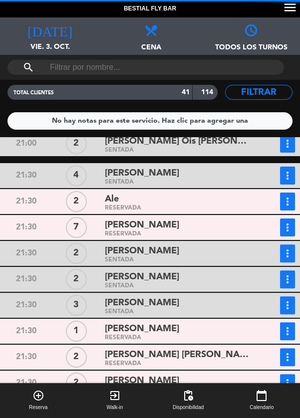
scroll to position [457, 0]
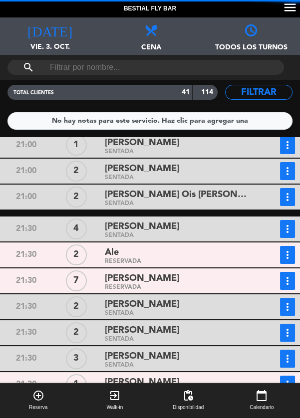
click at [237, 257] on div "Ale" at bounding box center [177, 252] width 144 height 13
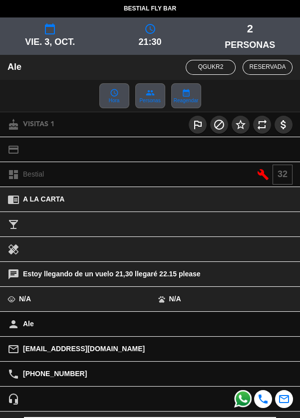
scroll to position [90, 0]
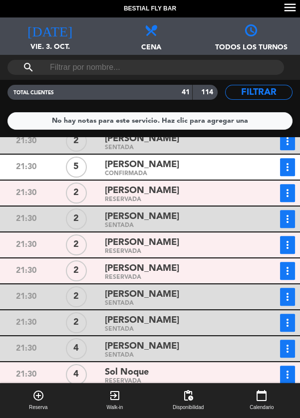
scroll to position [812, 0]
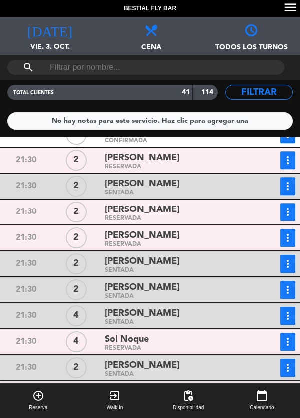
click at [284, 398] on icon "more_vert" at bounding box center [287, 394] width 12 height 12
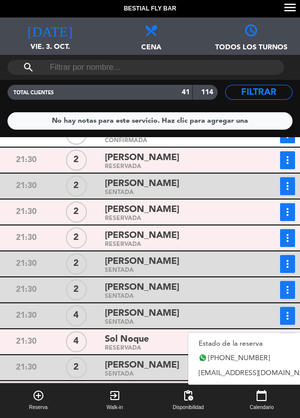
click at [251, 340] on link "Estado de la reserva" at bounding box center [257, 343] width 139 height 15
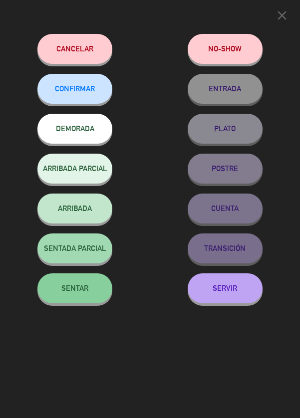
click at [64, 289] on span "SENTAR" at bounding box center [74, 288] width 27 height 8
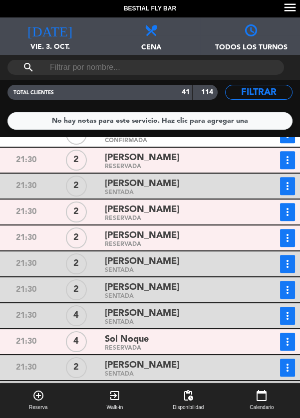
click at [285, 343] on icon "more_vert" at bounding box center [287, 342] width 12 height 12
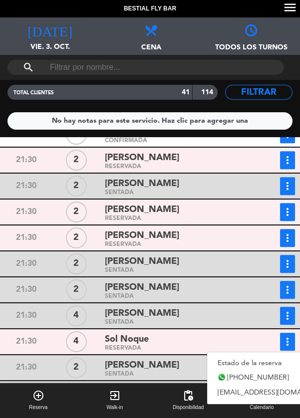
click at [258, 361] on link "Estado de la reserva" at bounding box center [276, 363] width 139 height 15
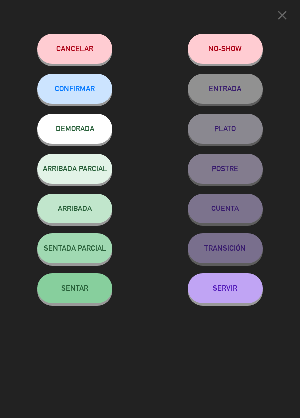
click at [60, 295] on button "SENTAR" at bounding box center [74, 288] width 75 height 30
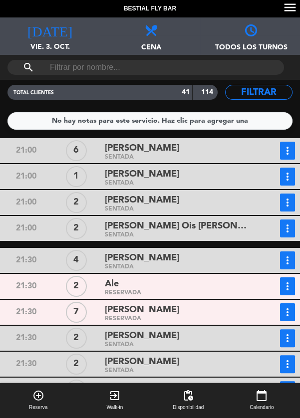
scroll to position [429, 0]
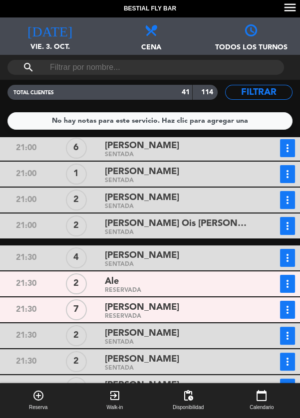
click at [284, 309] on icon "more_vert" at bounding box center [287, 310] width 12 height 12
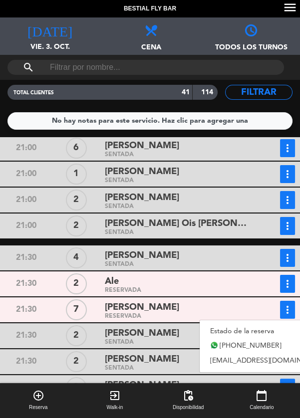
click at [263, 328] on link "Estado de la reserva" at bounding box center [269, 331] width 139 height 15
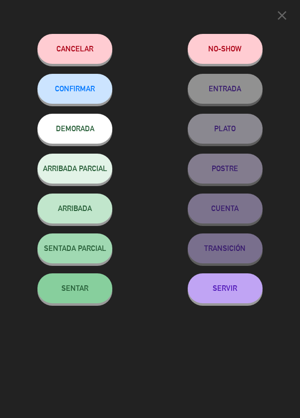
click at [64, 294] on button "SENTAR" at bounding box center [74, 288] width 75 height 30
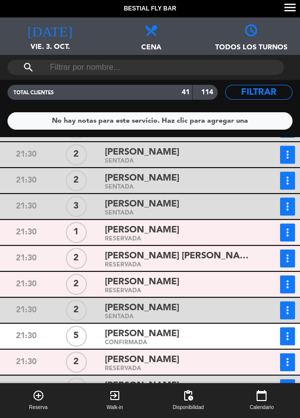
scroll to position [612, 0]
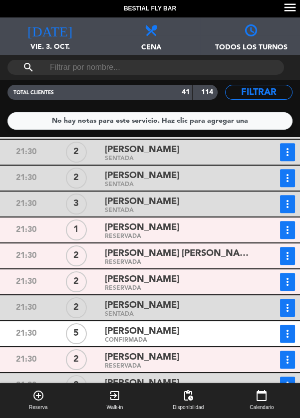
click at [283, 338] on icon "more_vert" at bounding box center [287, 334] width 12 height 12
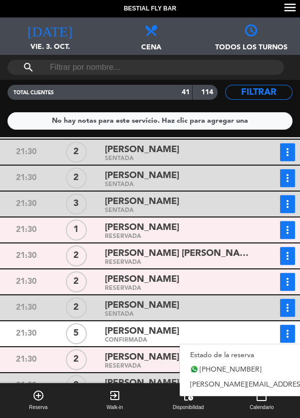
click at [232, 354] on link "Estado de la reserva" at bounding box center [278, 355] width 196 height 15
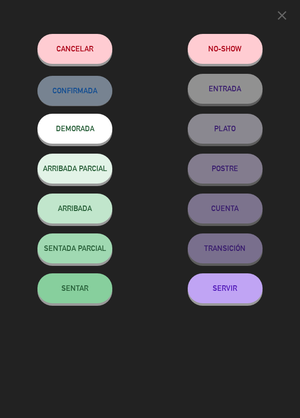
click at [82, 301] on button "SENTAR" at bounding box center [74, 288] width 75 height 30
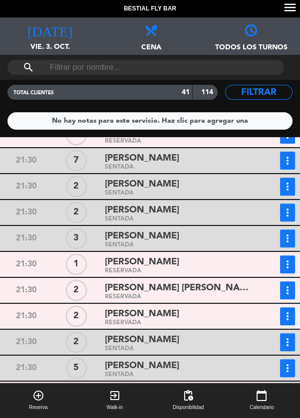
scroll to position [544, 0]
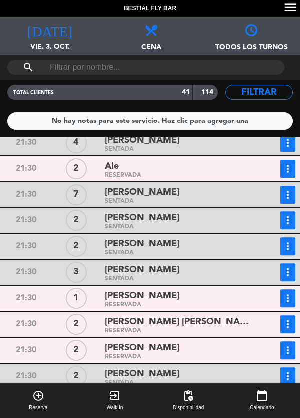
click at [287, 297] on icon "more_vert" at bounding box center [287, 298] width 12 height 12
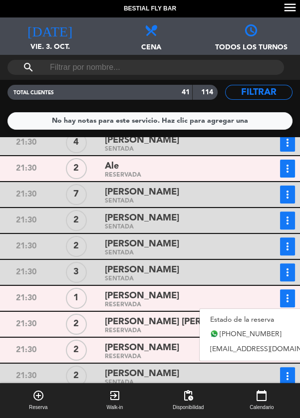
click at [259, 317] on link "Estado de la reserva" at bounding box center [269, 319] width 139 height 15
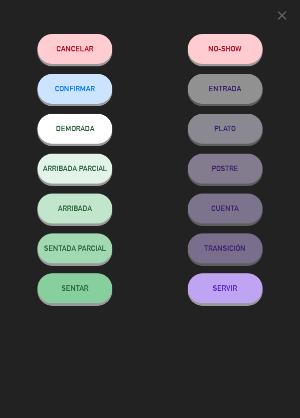
click at [66, 296] on button "SENTAR" at bounding box center [74, 288] width 75 height 30
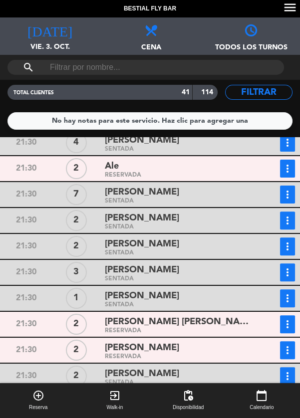
scroll to position [812, 0]
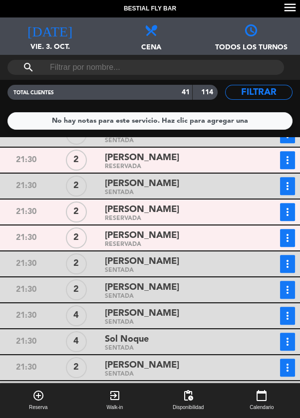
click at [231, 236] on div "[PERSON_NAME]" at bounding box center [177, 235] width 144 height 13
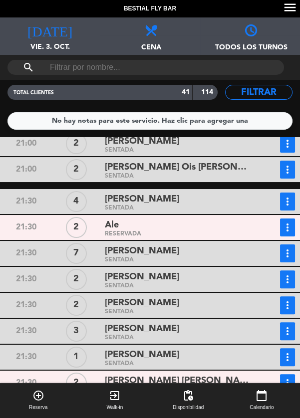
scroll to position [471, 0]
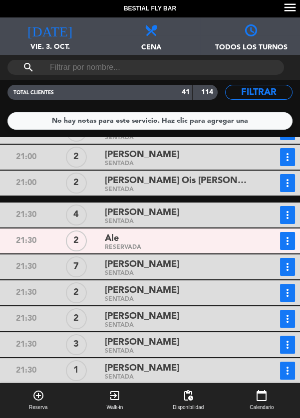
click at [233, 242] on div "Ale" at bounding box center [177, 238] width 144 height 13
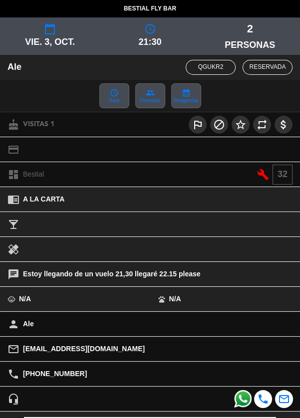
scroll to position [90, 0]
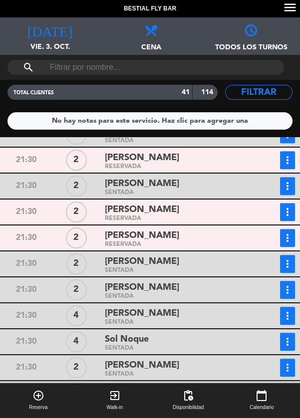
scroll to position [774, 0]
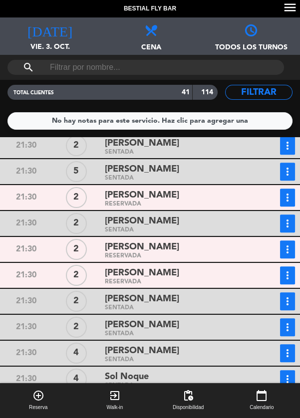
click at [285, 199] on icon "more_vert" at bounding box center [287, 198] width 12 height 12
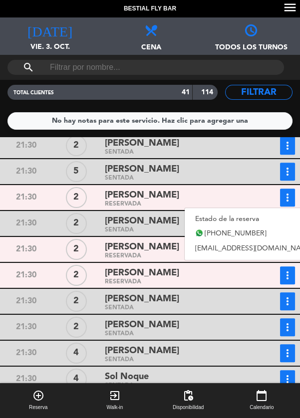
click at [245, 220] on link "Estado de la reserva" at bounding box center [254, 219] width 139 height 15
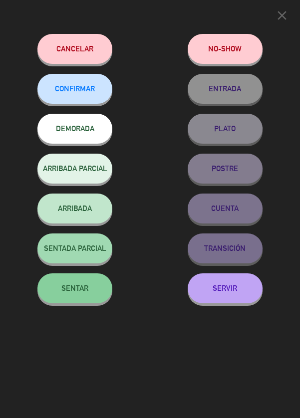
click at [74, 292] on span "SENTAR" at bounding box center [74, 288] width 27 height 8
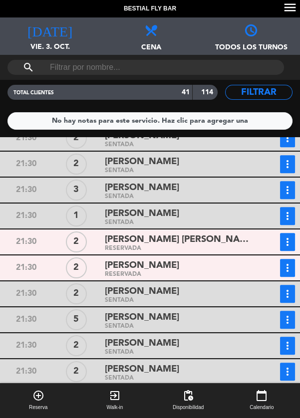
scroll to position [812, 0]
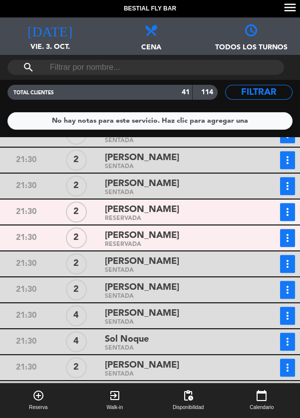
click at [290, 214] on icon "more_vert" at bounding box center [287, 212] width 12 height 12
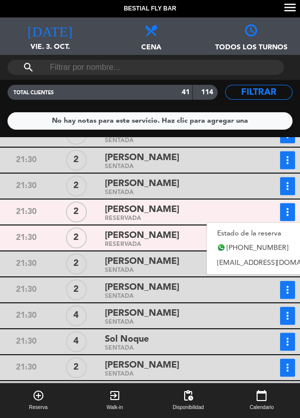
click at [268, 232] on link "Estado de la reserva" at bounding box center [276, 233] width 139 height 15
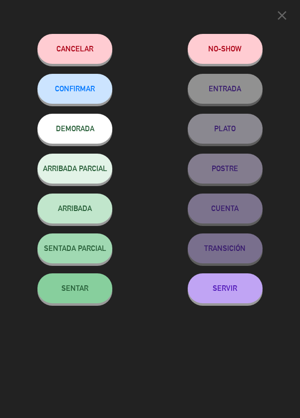
click at [66, 289] on span "SENTAR" at bounding box center [74, 288] width 27 height 8
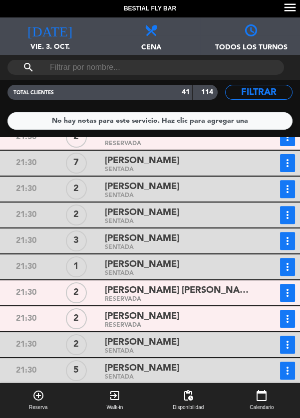
scroll to position [572, 0]
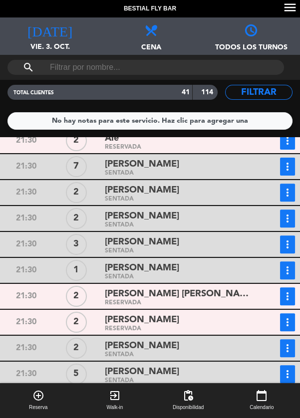
click at [228, 322] on div "[PERSON_NAME]" at bounding box center [177, 319] width 144 height 13
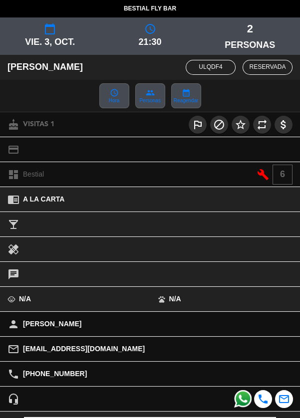
scroll to position [90, 0]
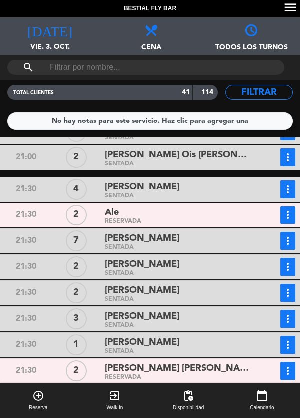
scroll to position [812, 0]
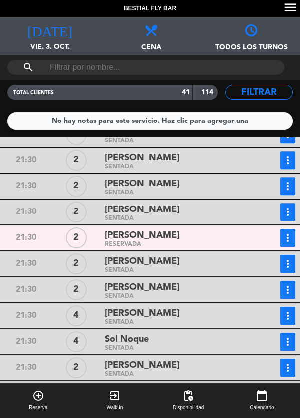
click at [282, 237] on icon "more_vert" at bounding box center [287, 238] width 12 height 12
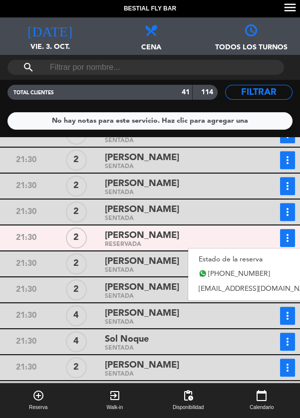
click at [249, 259] on link "Estado de la reserva" at bounding box center [257, 259] width 139 height 15
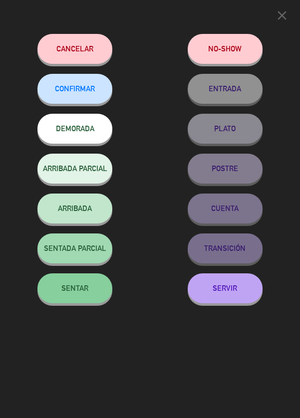
click at [70, 302] on button "SENTAR" at bounding box center [74, 288] width 75 height 30
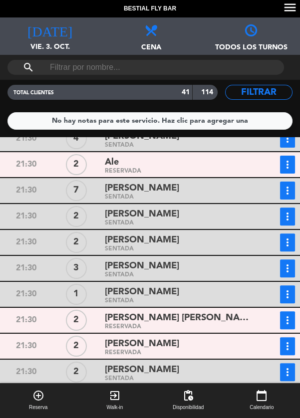
scroll to position [448, 0]
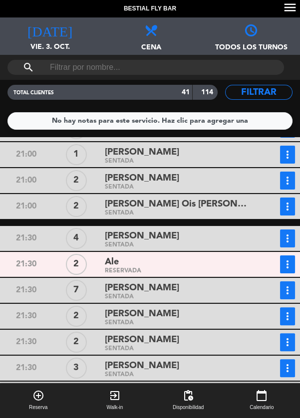
click at [227, 261] on div "Ale" at bounding box center [177, 261] width 144 height 13
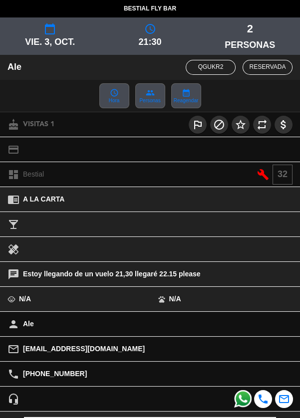
scroll to position [90, 0]
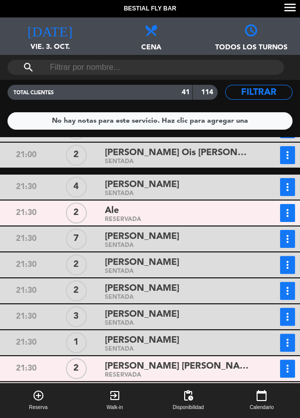
scroll to position [388, 0]
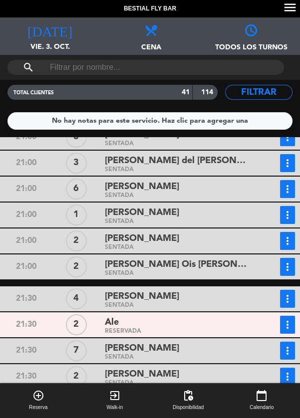
click at [288, 327] on icon "more_vert" at bounding box center [287, 325] width 12 height 12
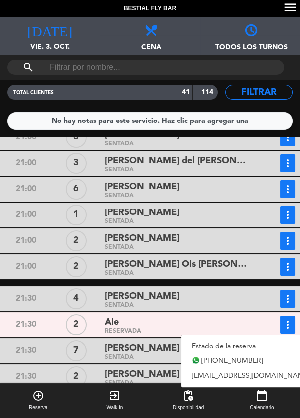
click at [250, 345] on link "Estado de la reserva" at bounding box center [250, 346] width 139 height 15
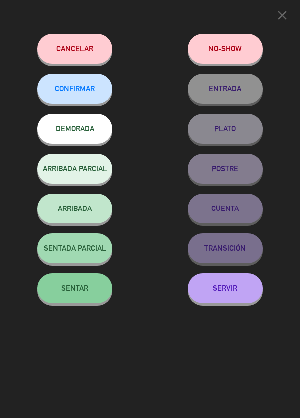
click at [93, 291] on button "SENTAR" at bounding box center [74, 288] width 75 height 30
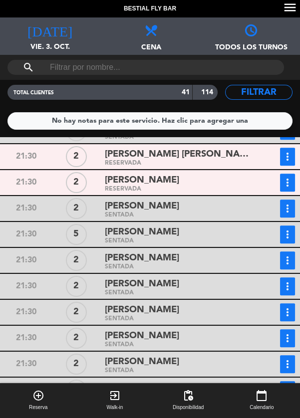
scroll to position [620, 0]
